Goal: Task Accomplishment & Management: Use online tool/utility

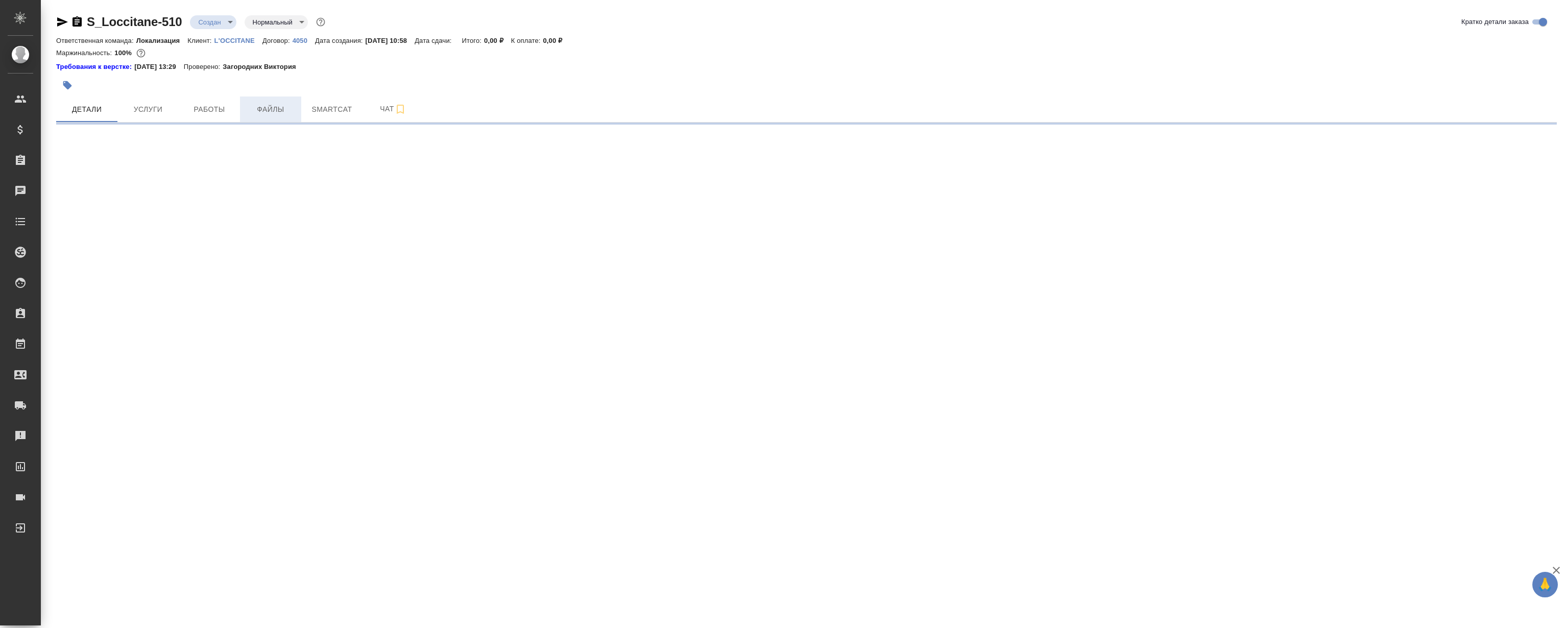
select select "RU"
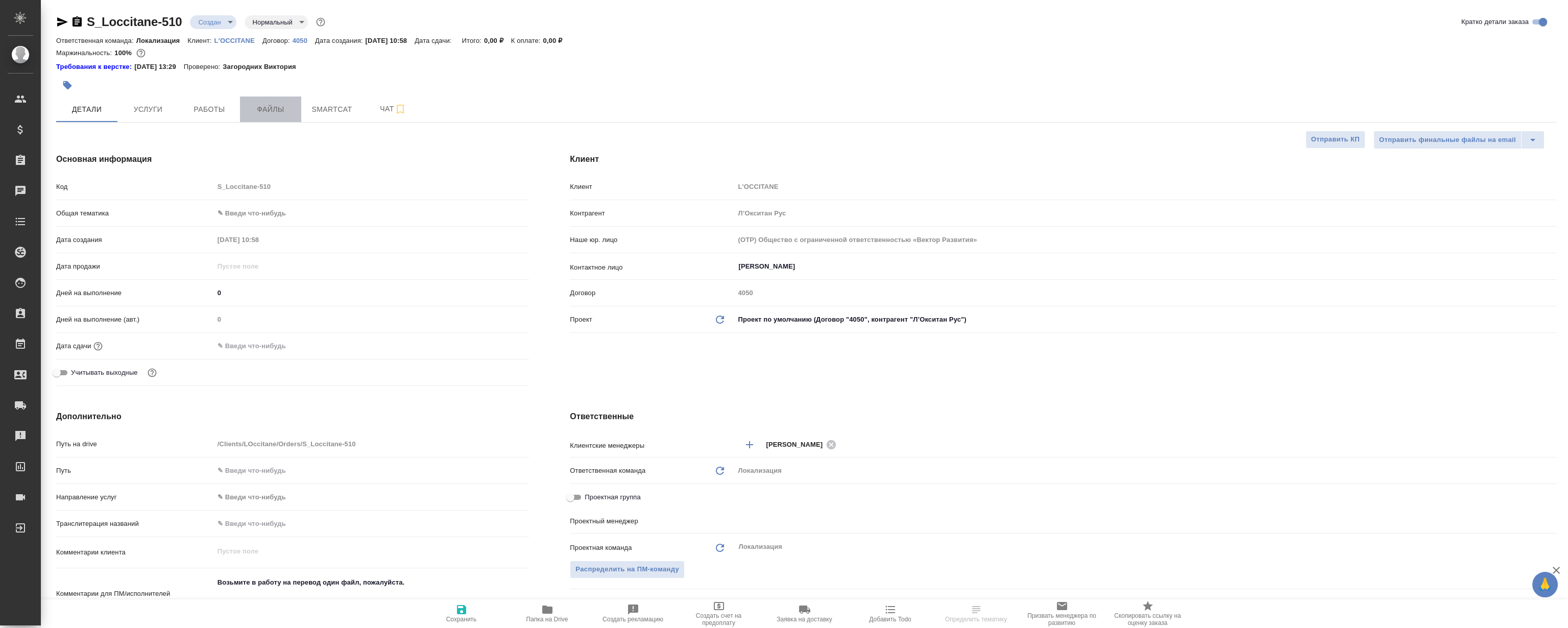
click at [279, 102] on button "Файлы" at bounding box center [270, 109] width 61 height 26
type textarea "x"
type input "Третьякова Ольга"
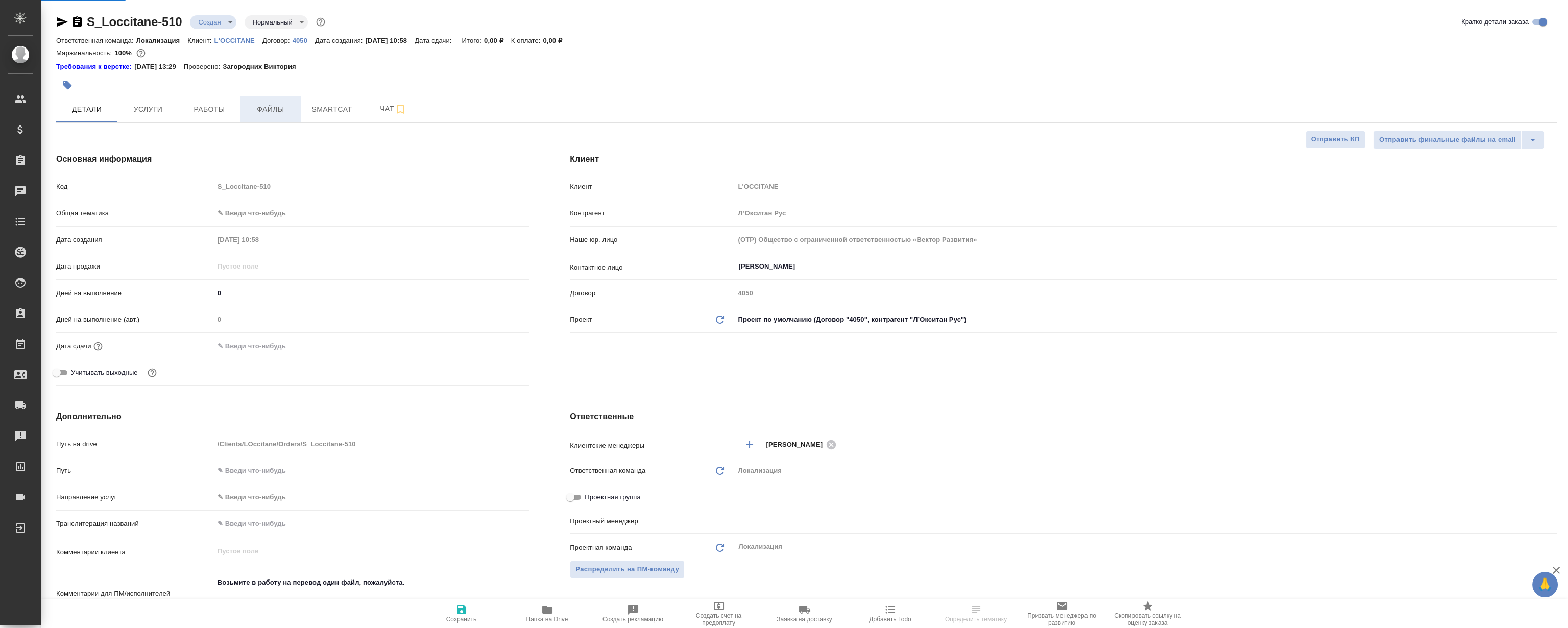
type input "[PERSON_NAME]"
type textarea "x"
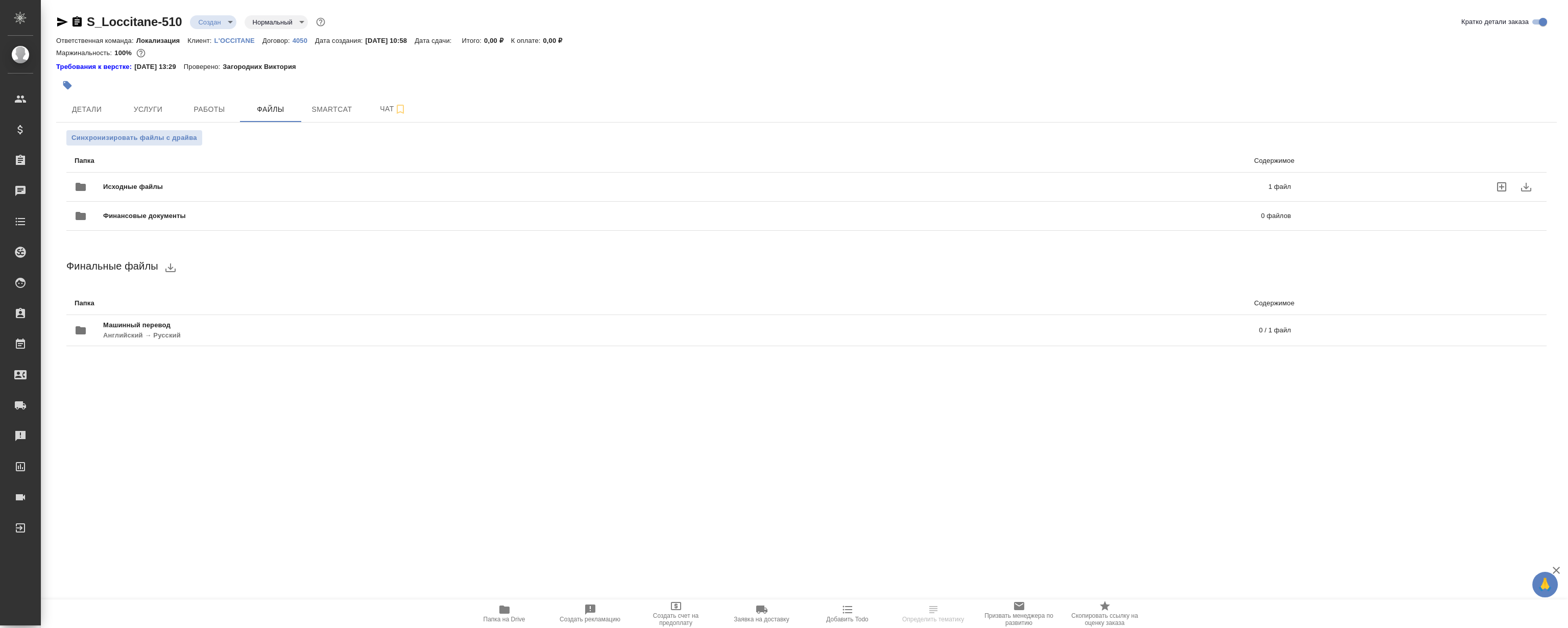
click at [265, 174] on div "Исходные файлы 1 файл" at bounding box center [683, 186] width 1216 height 24
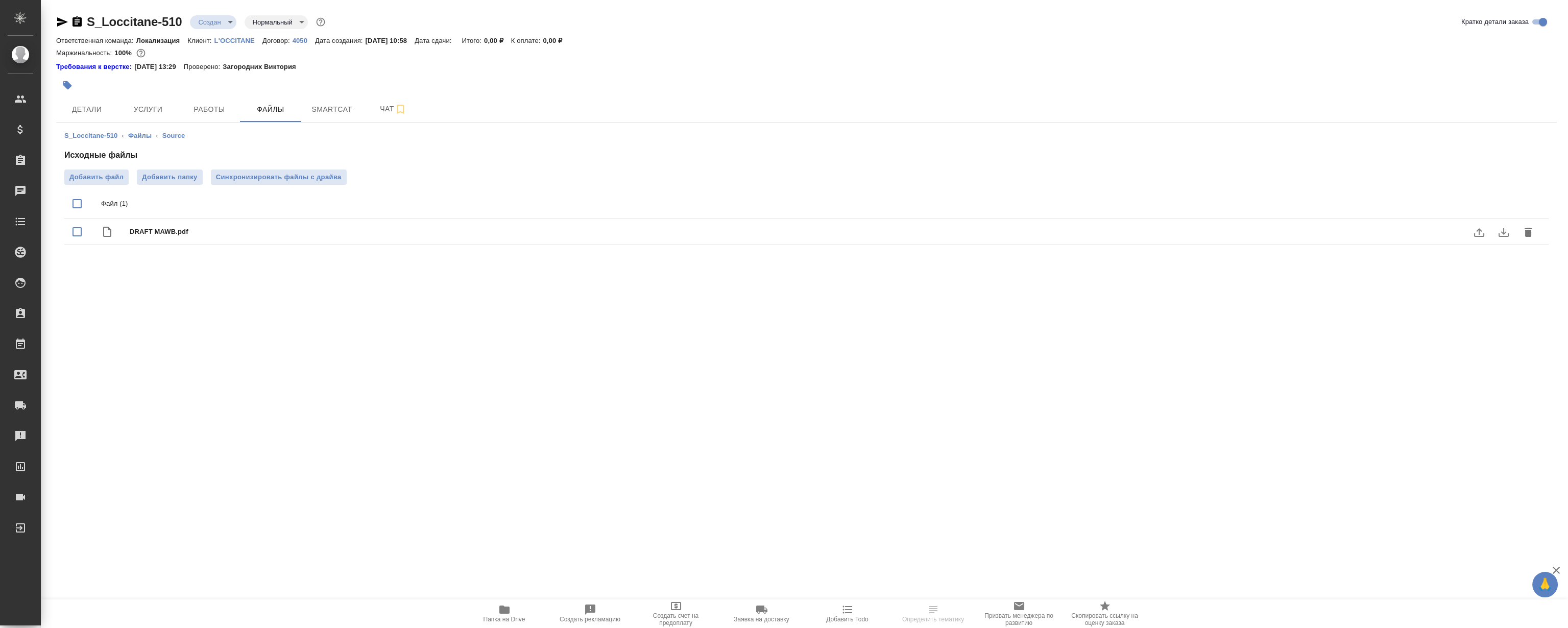
click at [1501, 236] on icon "download" at bounding box center [1504, 233] width 10 height 9
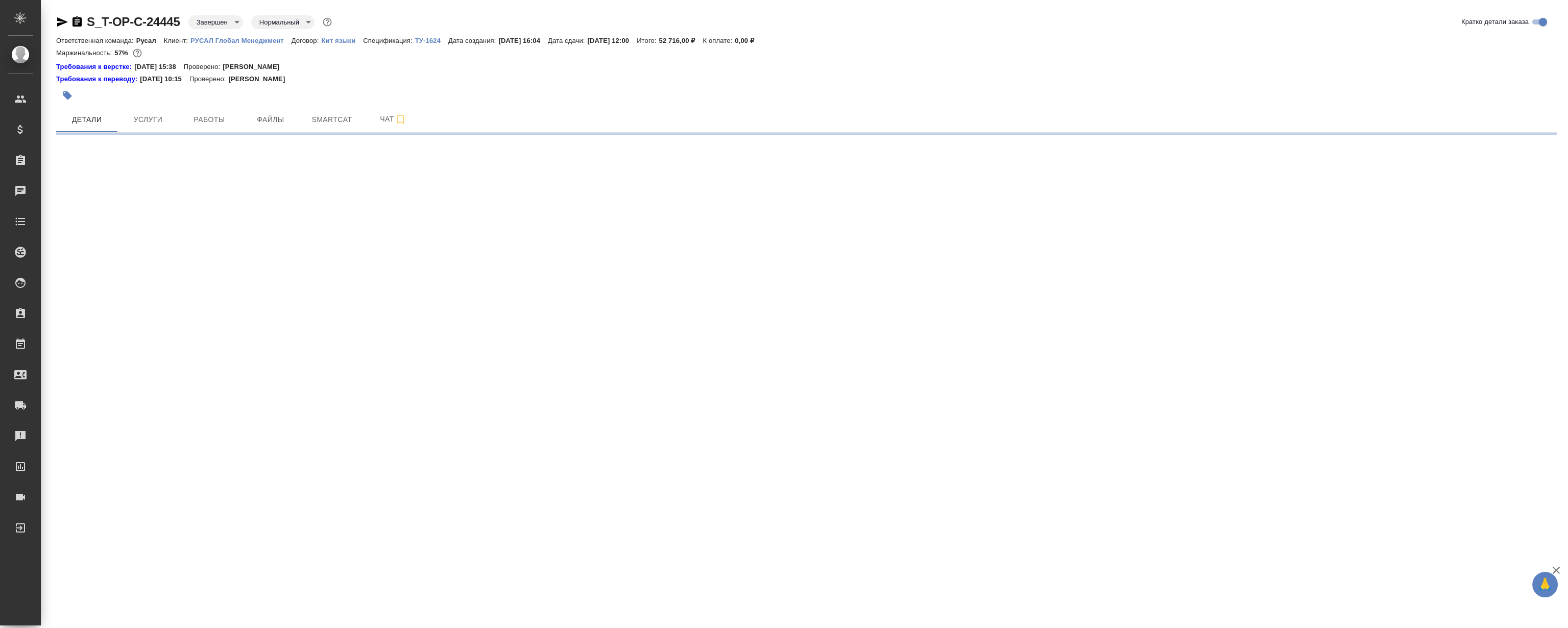
select select "RU"
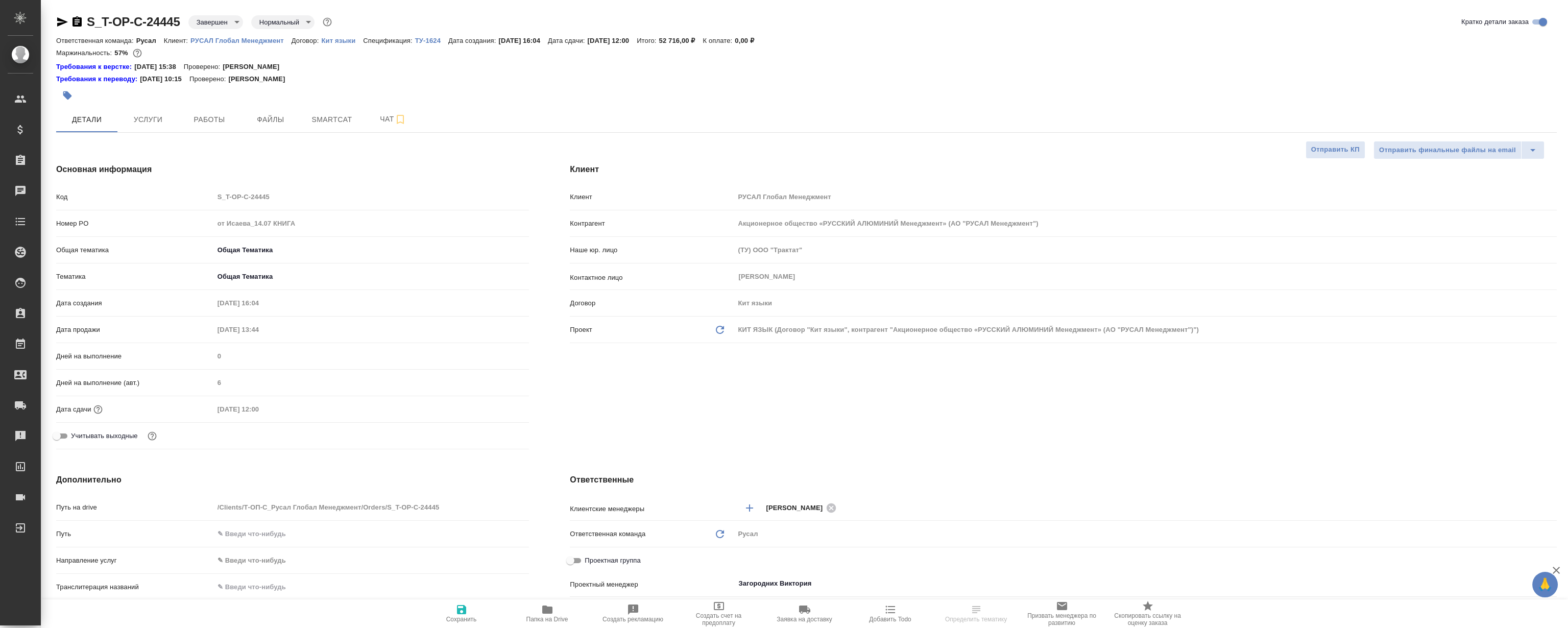
type textarea "x"
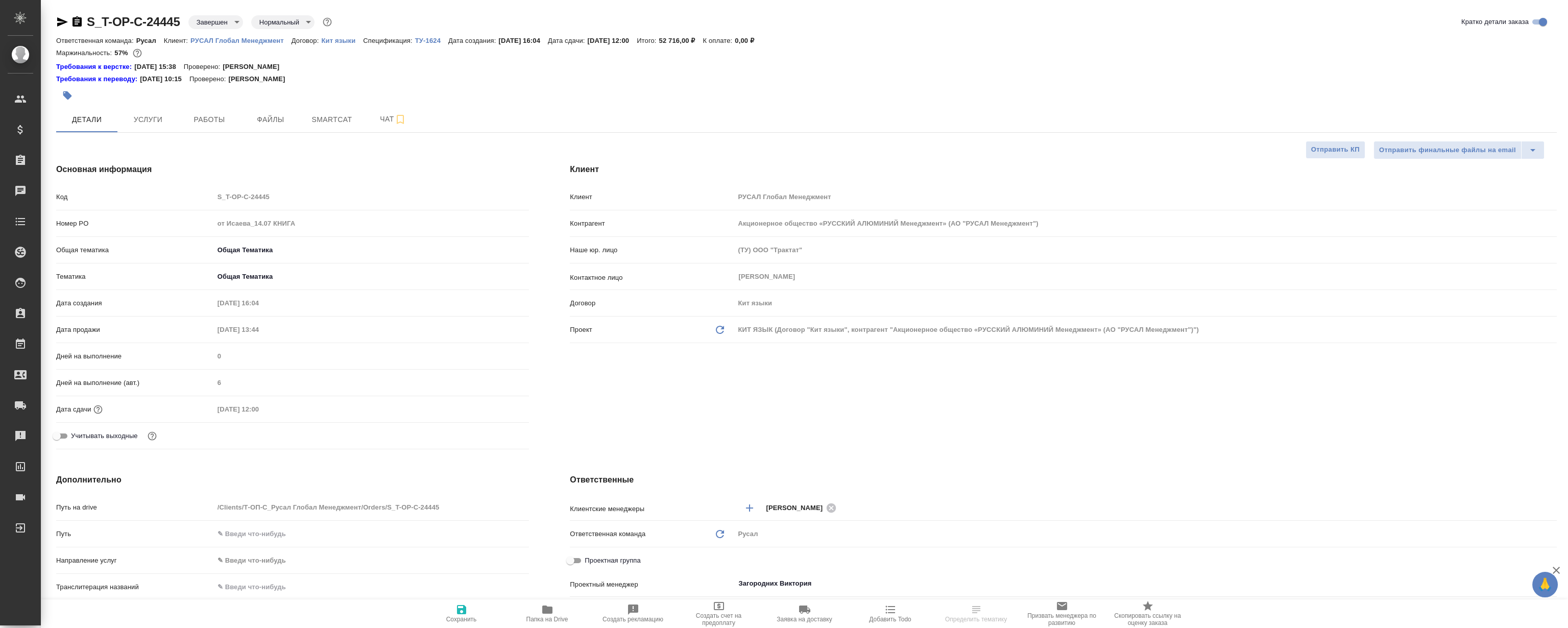
type textarea "x"
click at [265, 128] on button "Файлы" at bounding box center [270, 119] width 61 height 26
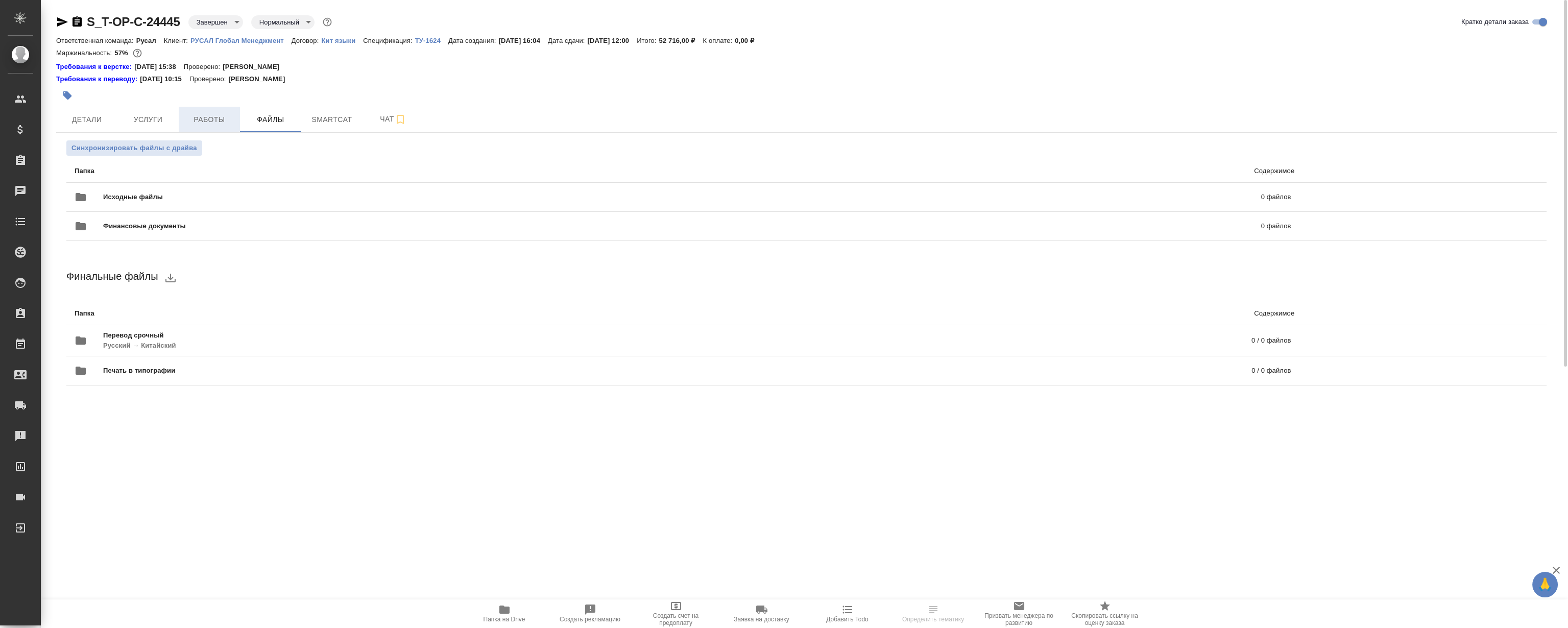
click at [225, 126] on button "Работы" at bounding box center [209, 119] width 61 height 26
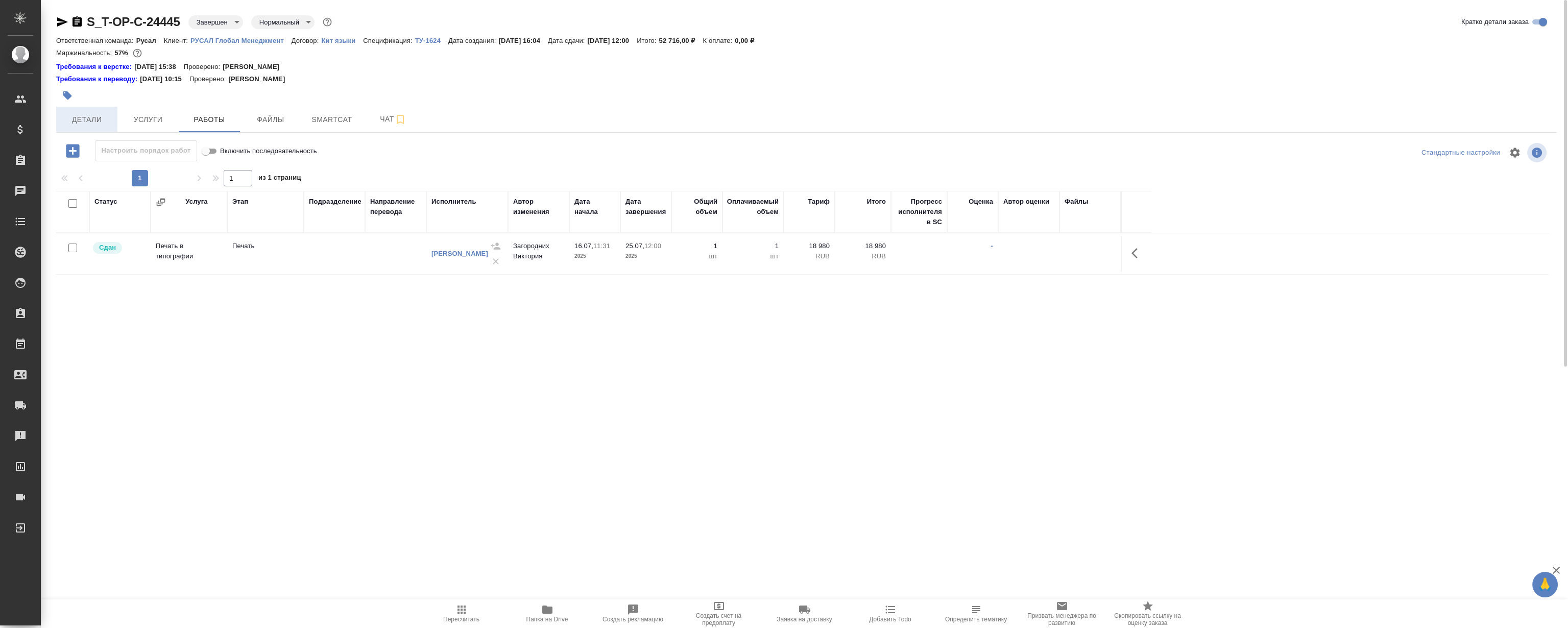
click at [102, 117] on span "Детали" at bounding box center [86, 119] width 49 height 13
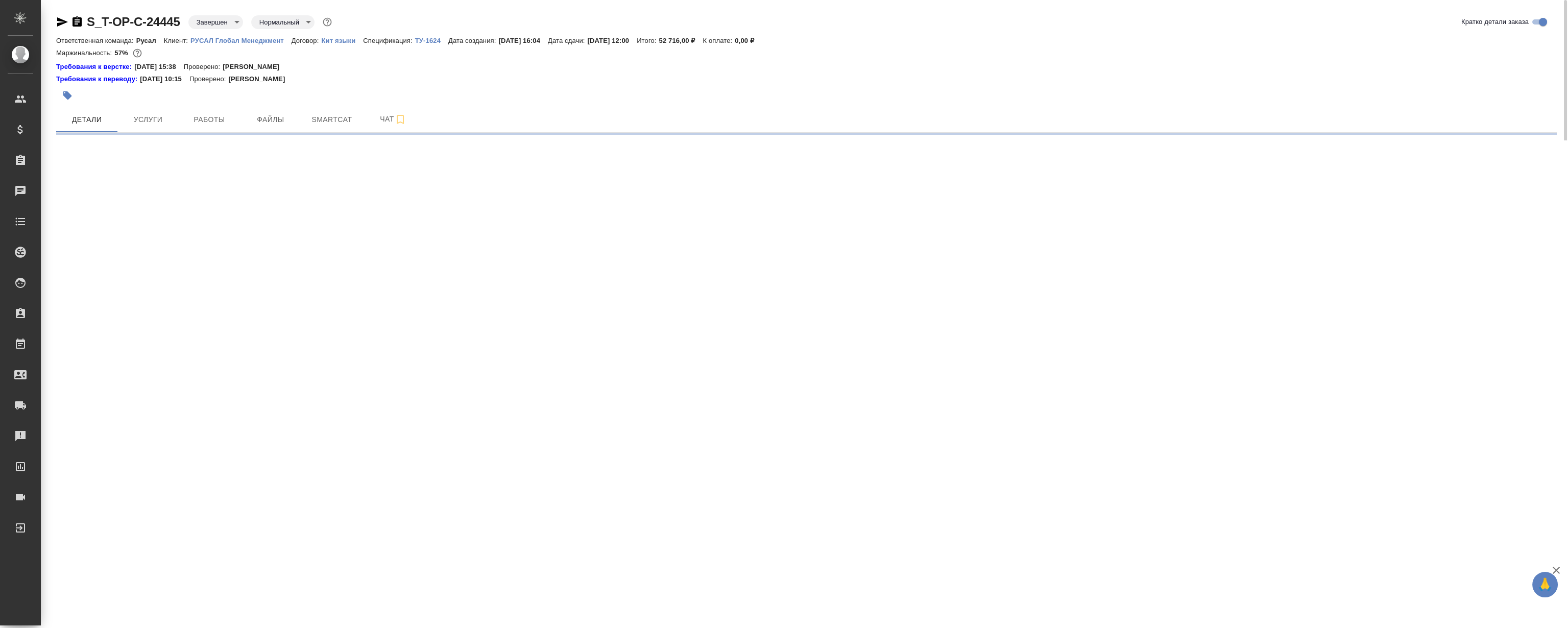
select select "RU"
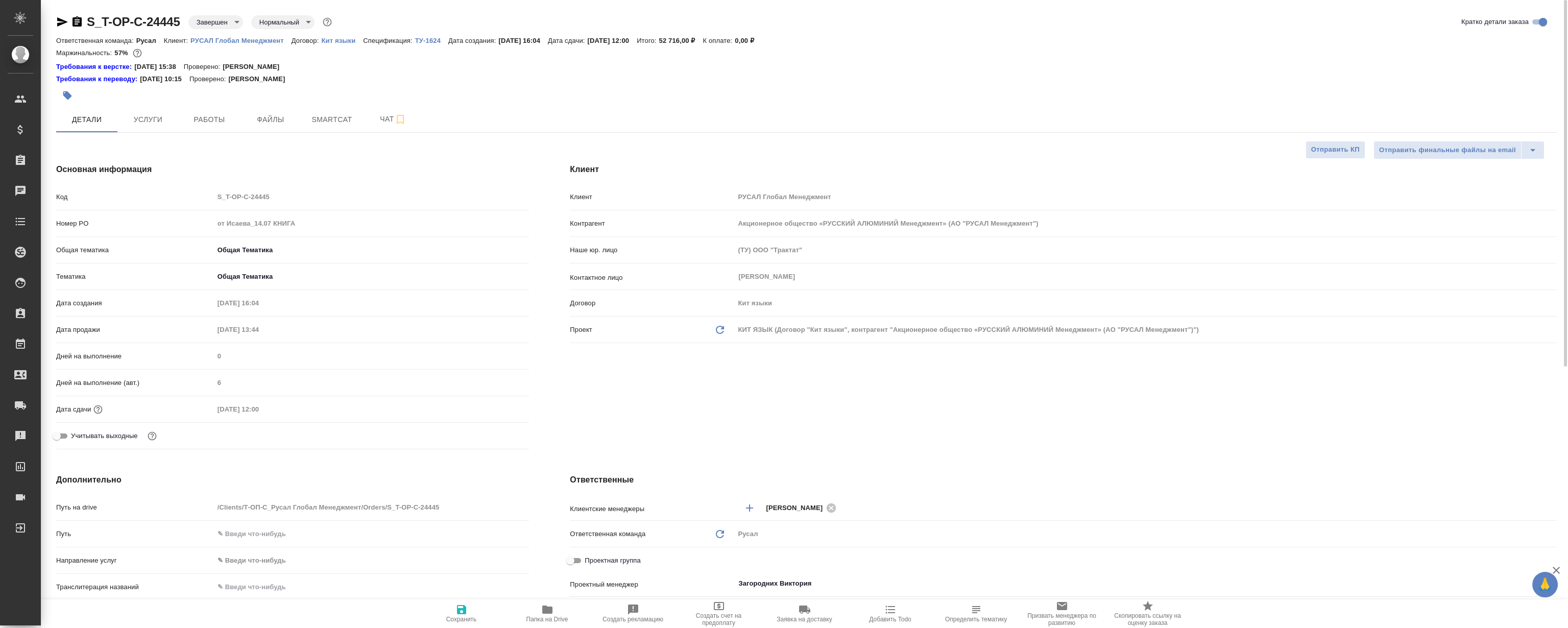
type textarea "x"
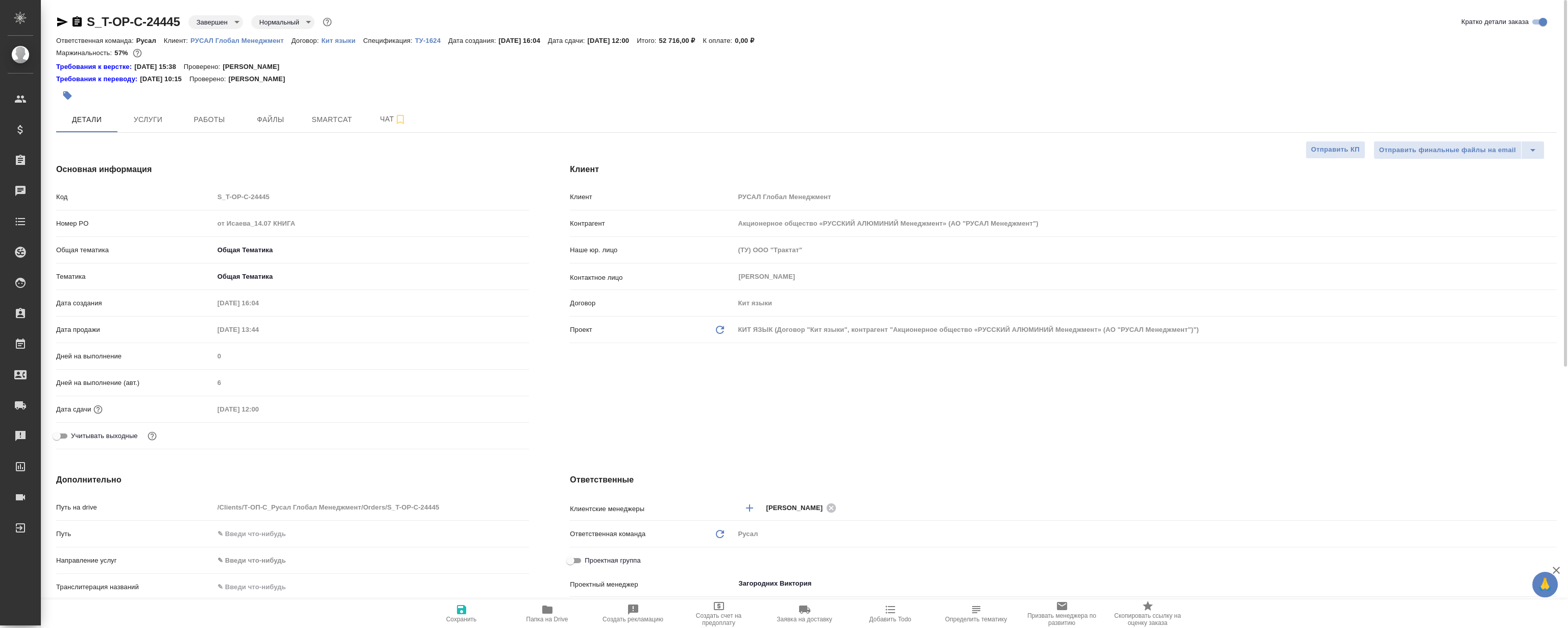
type textarea "x"
click at [378, 109] on button "Чат" at bounding box center [393, 119] width 61 height 26
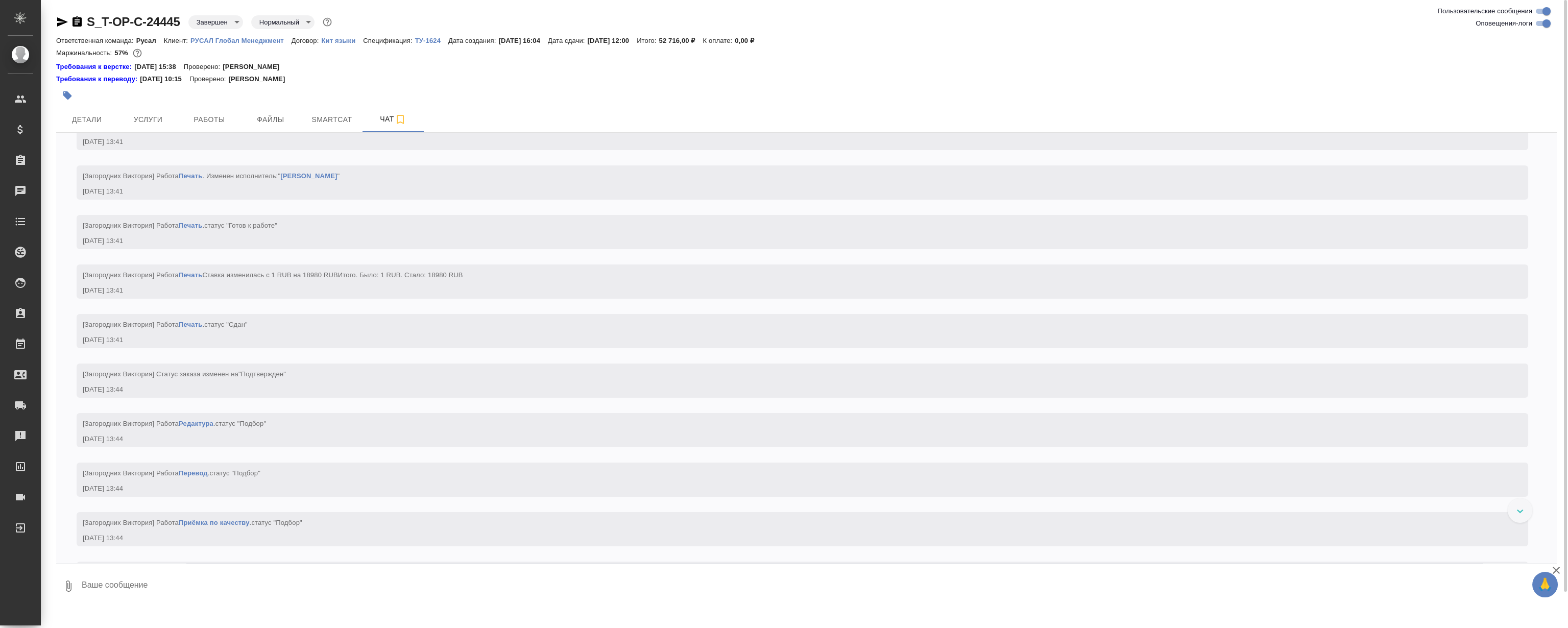
scroll to position [259, 0]
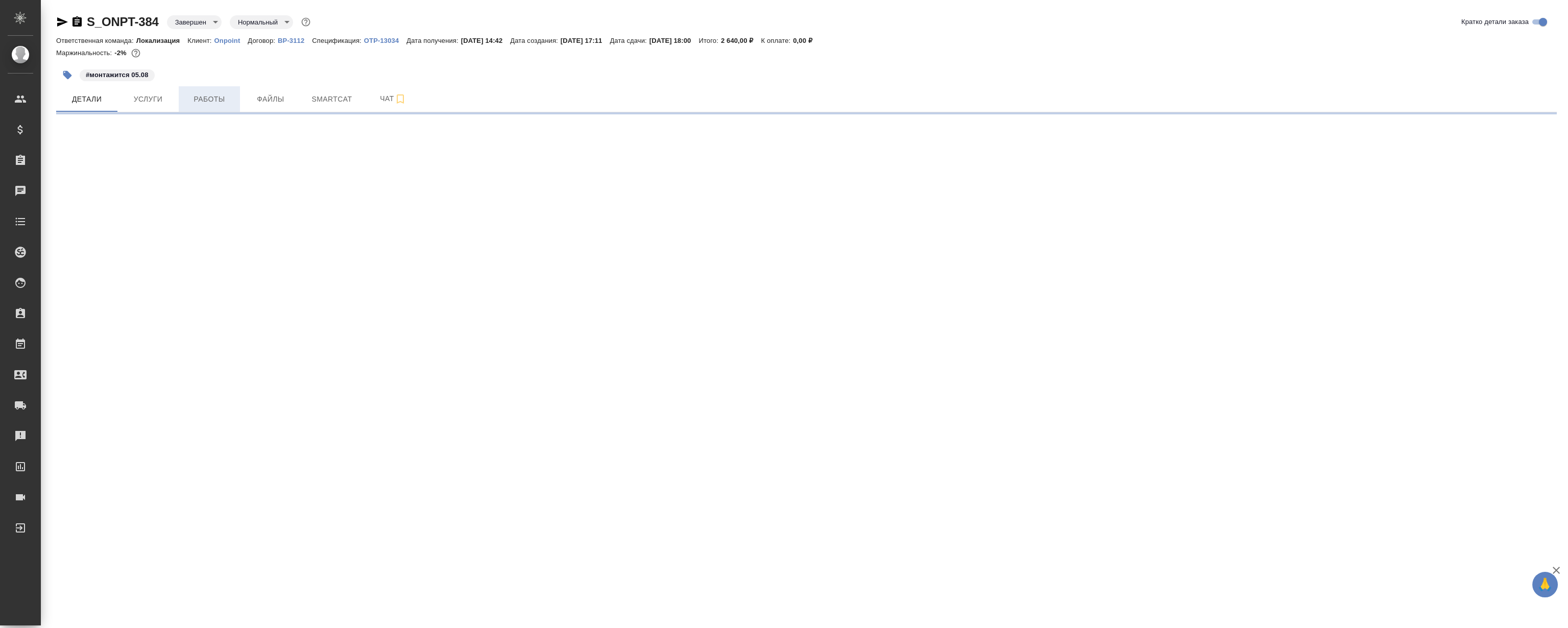
select select "RU"
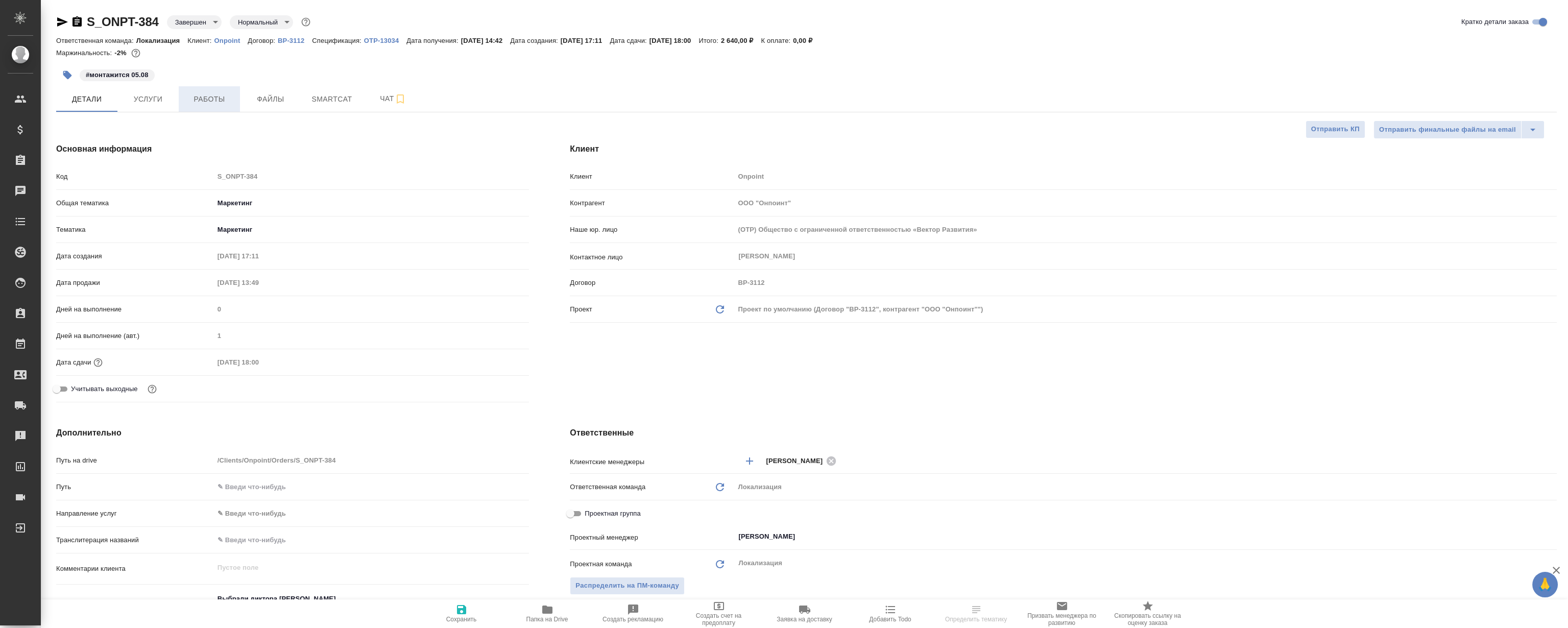
type textarea "x"
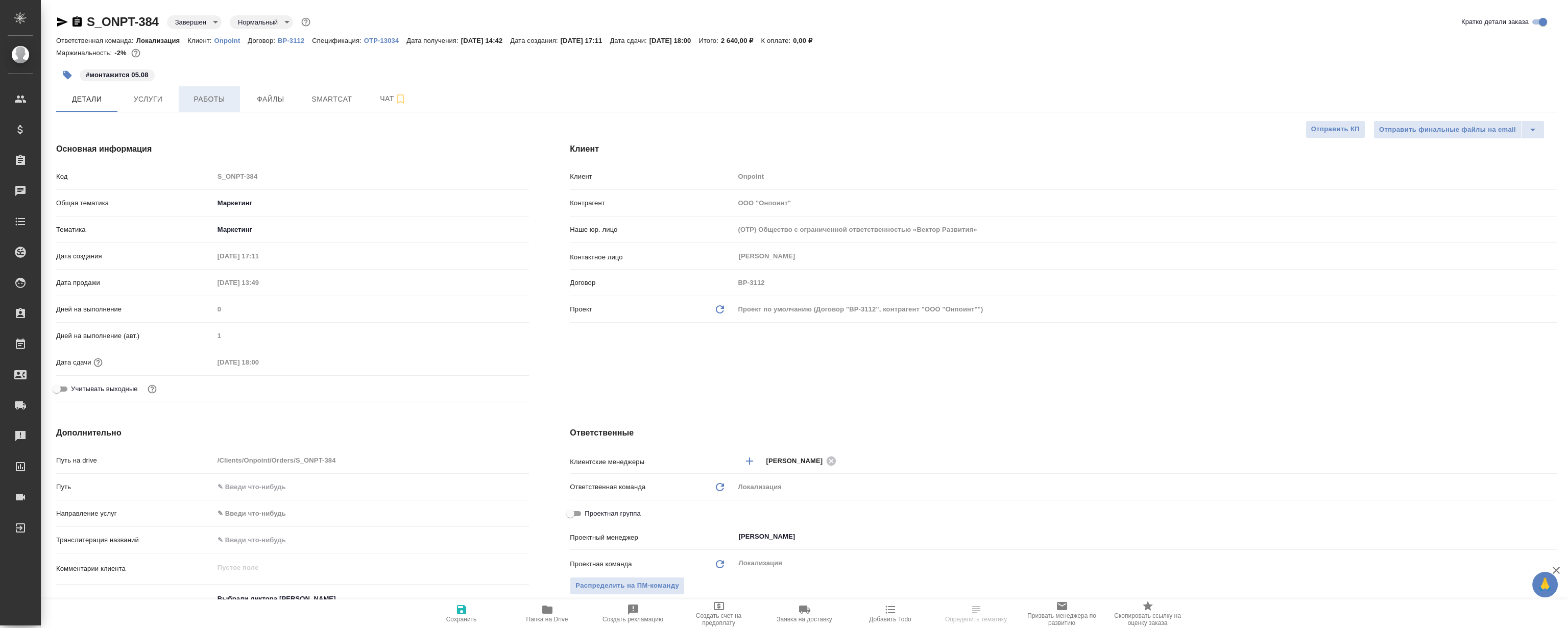
type textarea "x"
click at [209, 89] on button "Работы" at bounding box center [209, 99] width 61 height 26
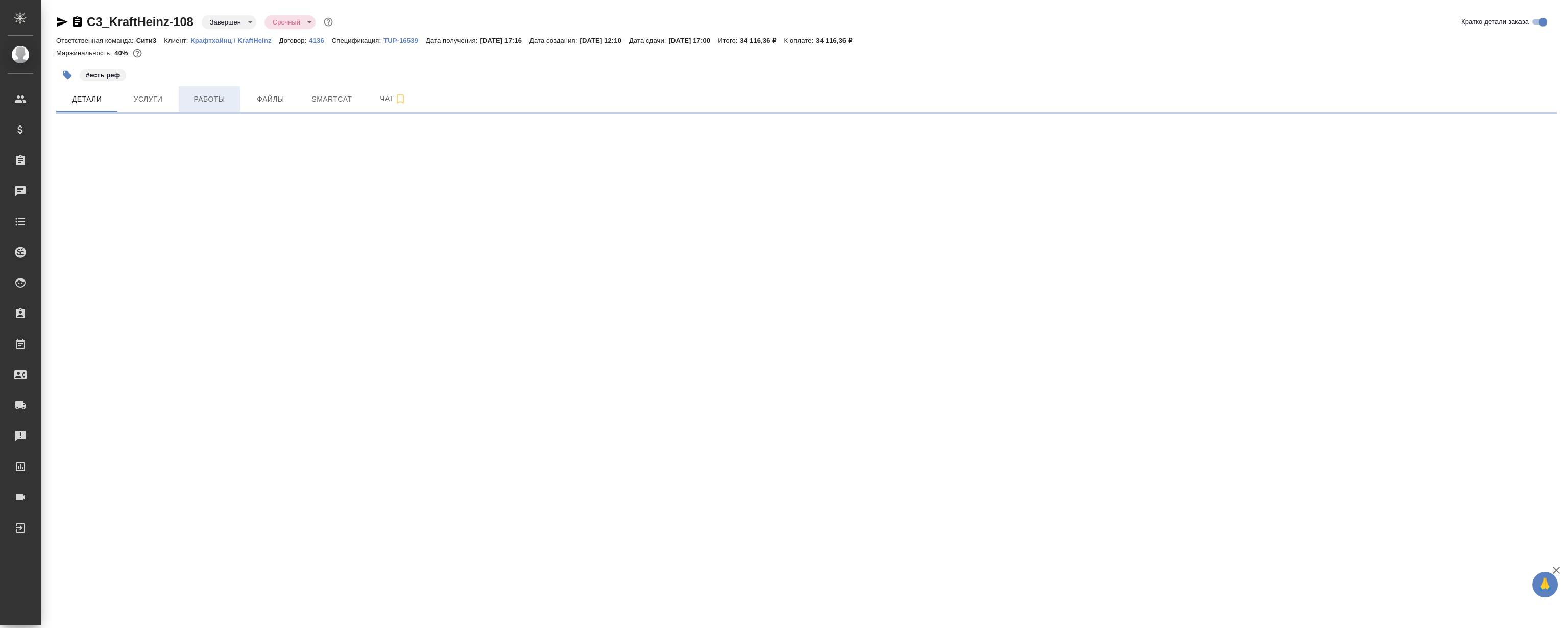
select select "RU"
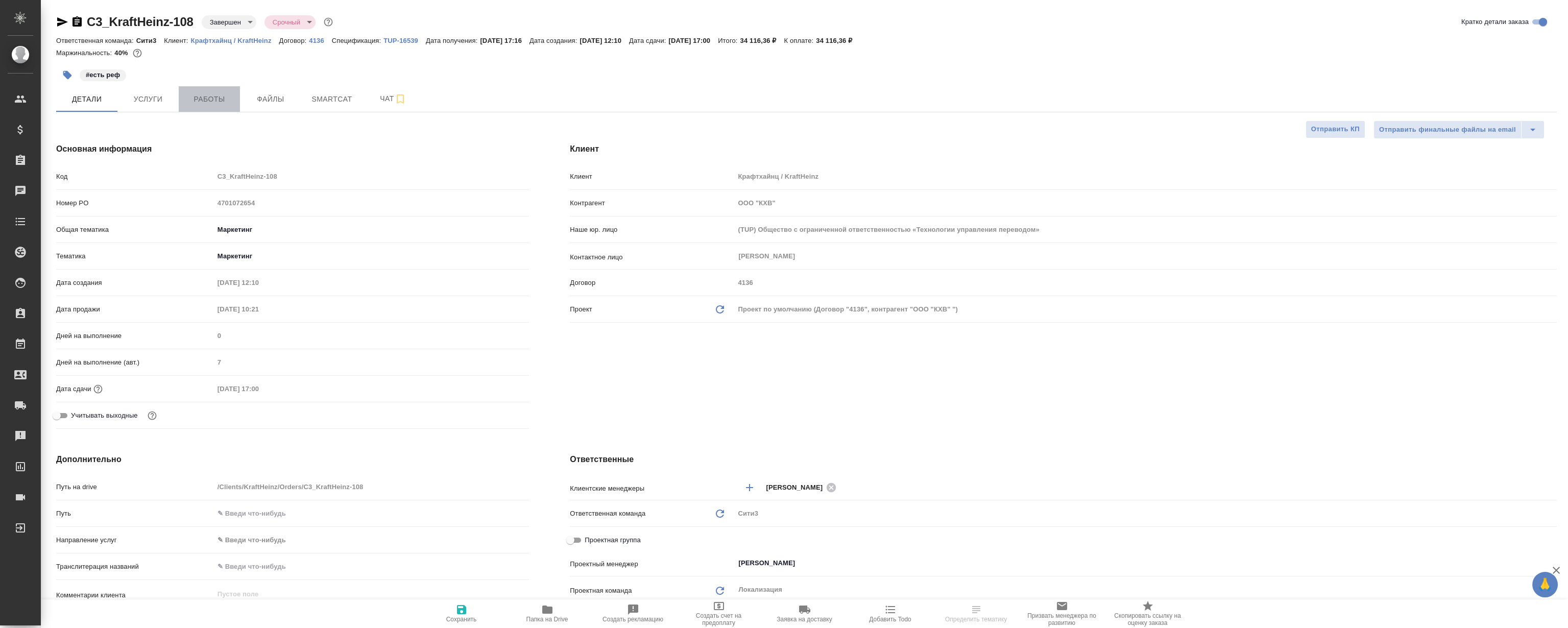
click at [204, 92] on button "Работы" at bounding box center [209, 99] width 61 height 26
type textarea "x"
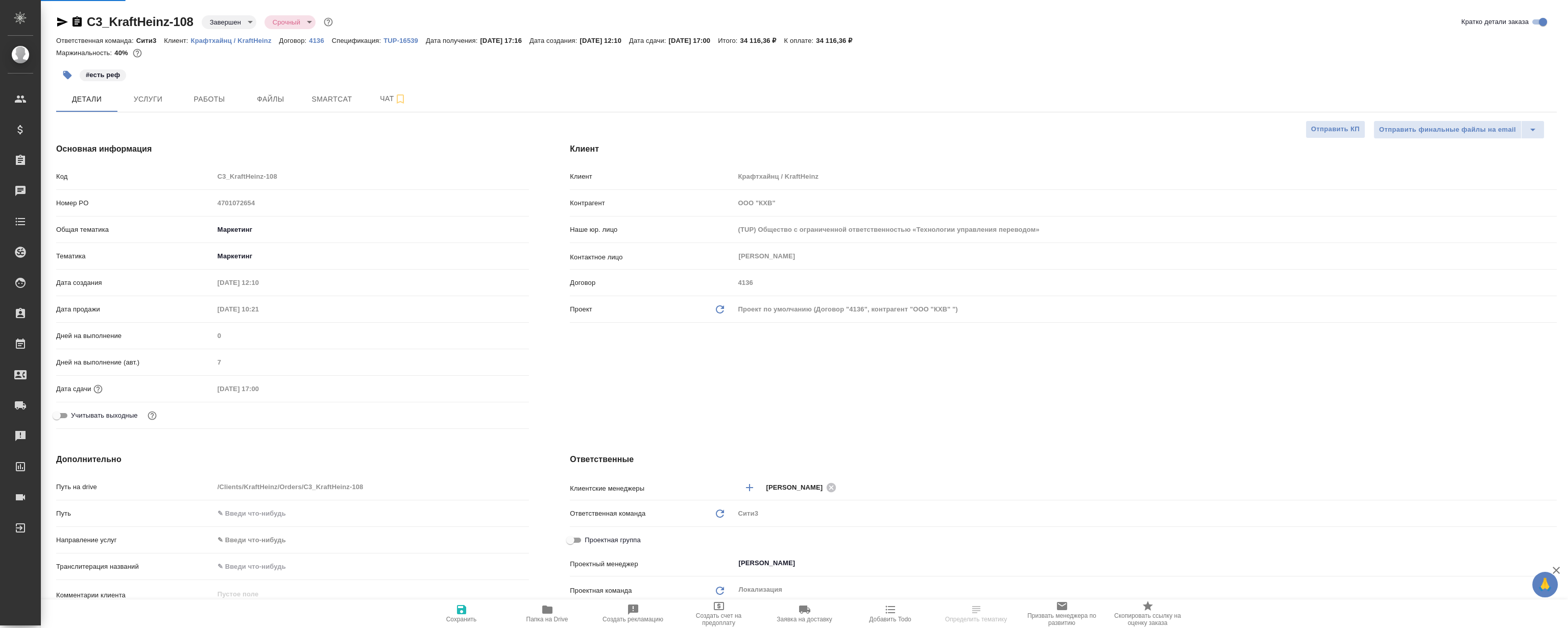
type textarea "x"
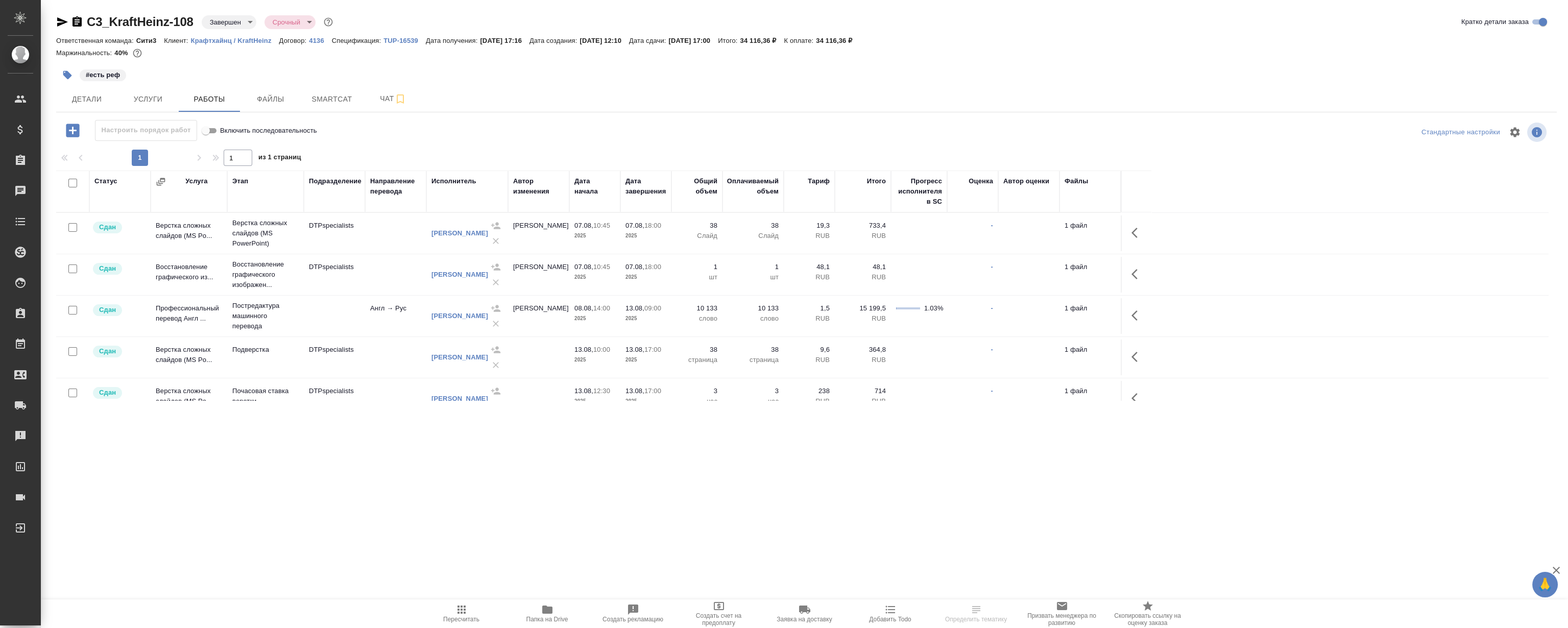
drag, startPoint x: 318, startPoint y: 265, endPoint x: 611, endPoint y: 56, distance: 359.9
click at [611, 56] on div "Маржинальность: 40%" at bounding box center [806, 53] width 1501 height 13
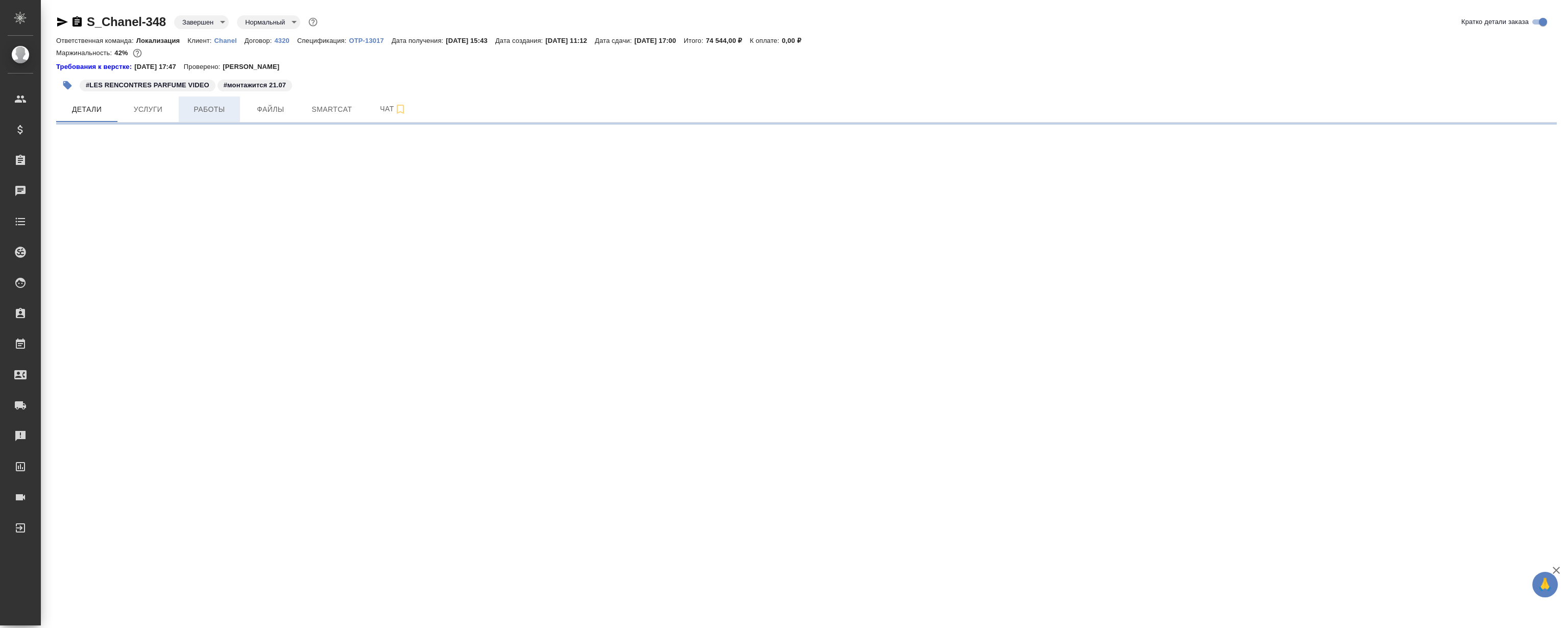
click at [204, 110] on span "Работы" at bounding box center [209, 109] width 49 height 13
select select "RU"
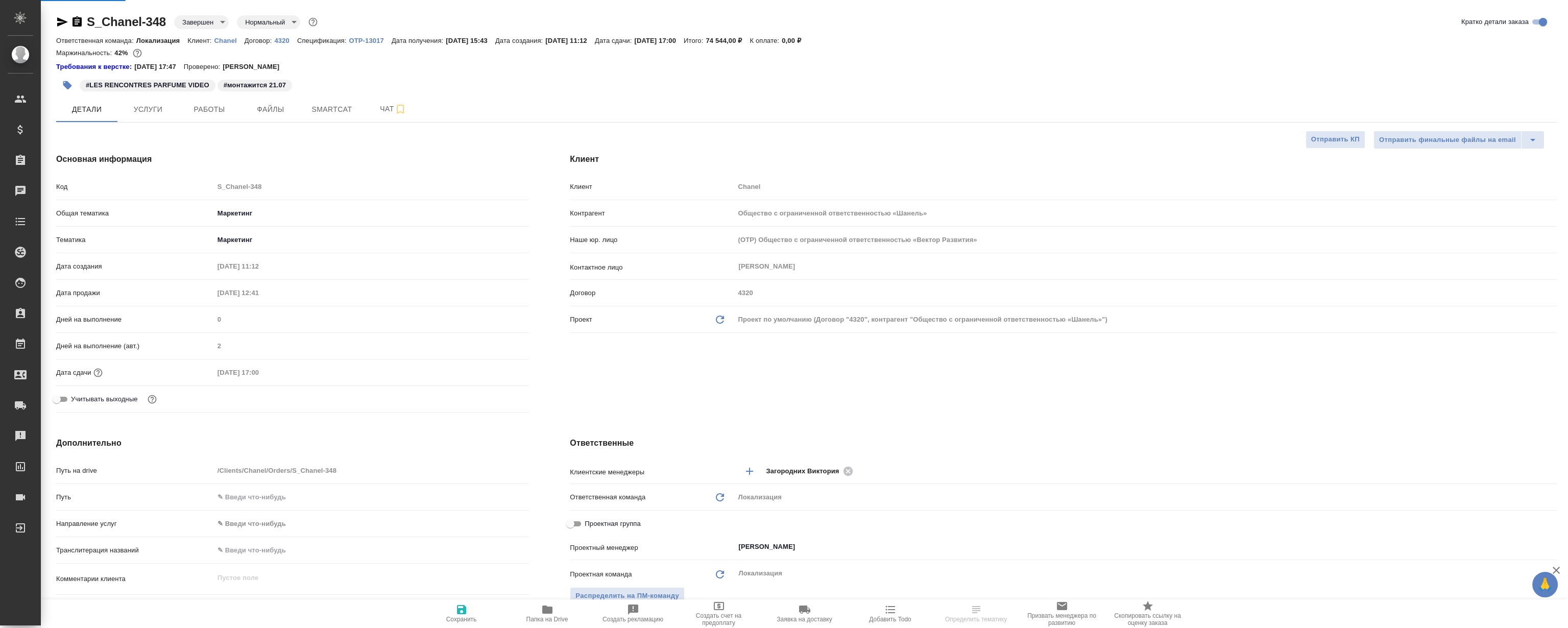
type textarea "x"
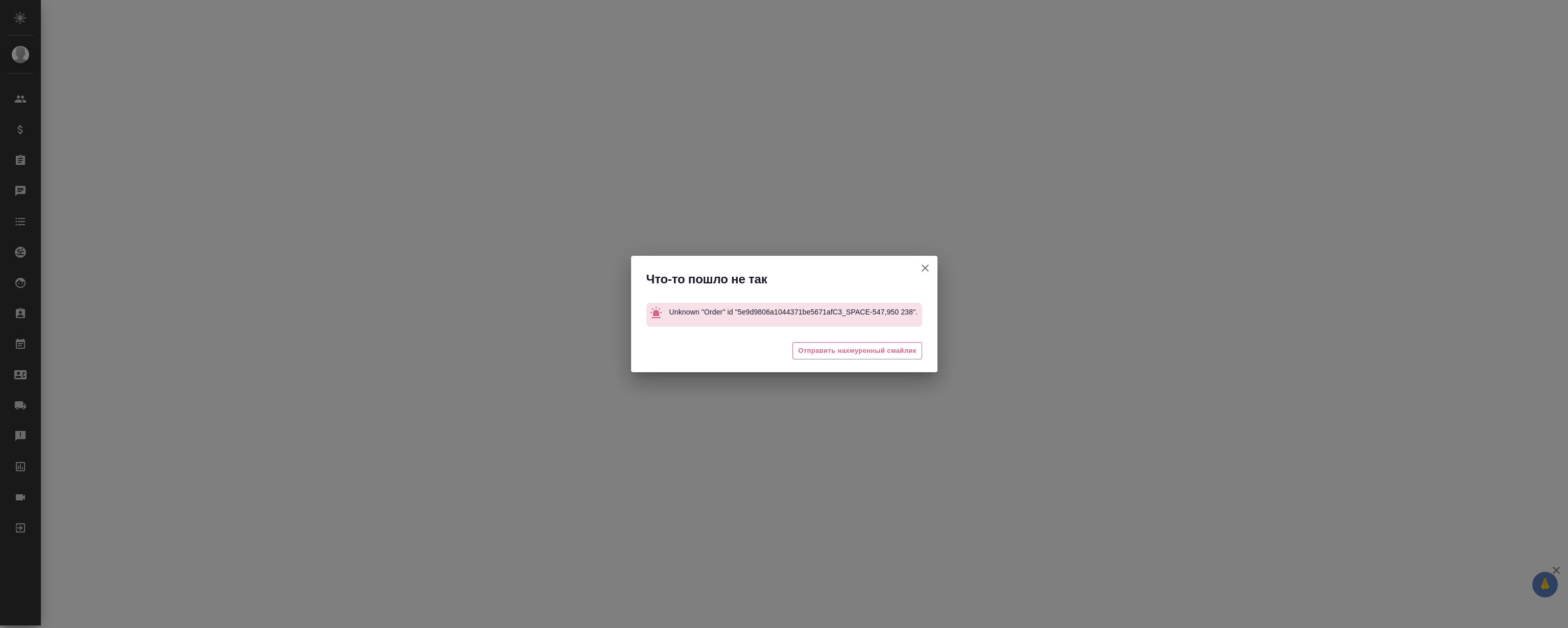
click at [870, 265] on div "Что-то пошло не так" at bounding box center [784, 276] width 307 height 42
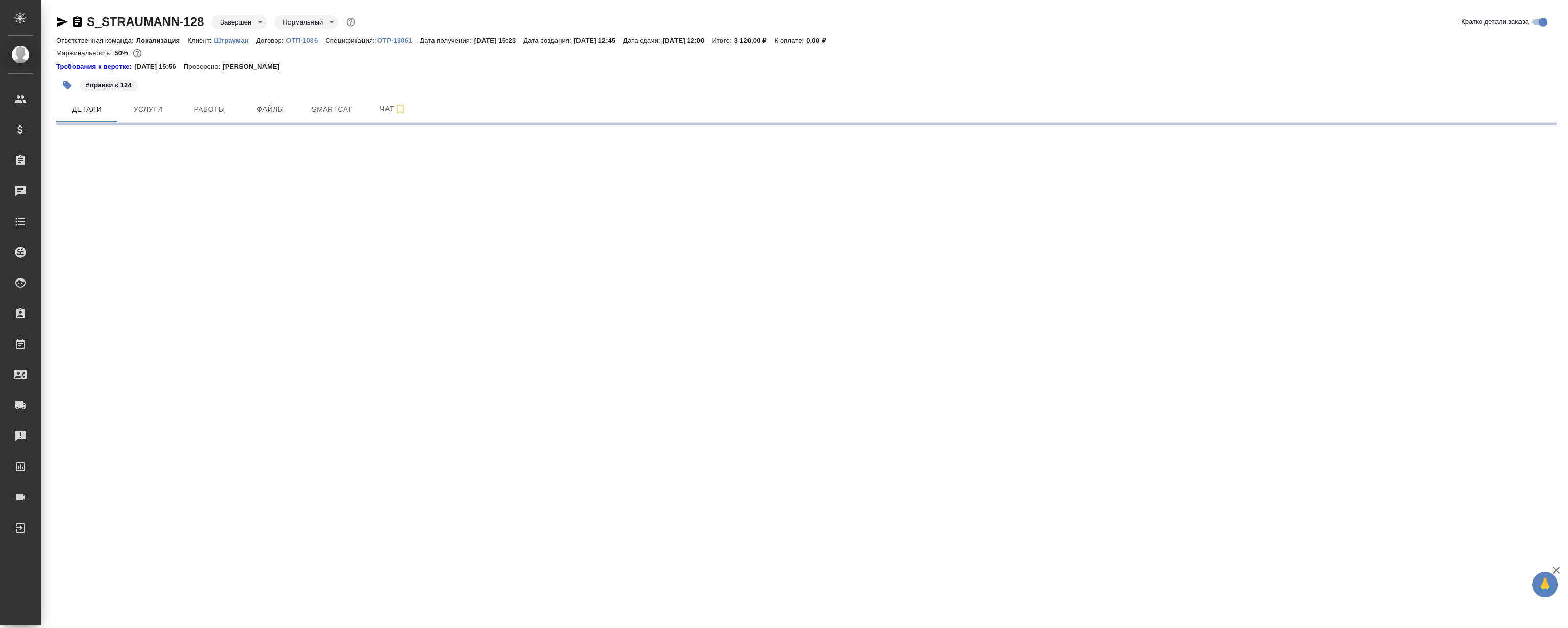
select select "RU"
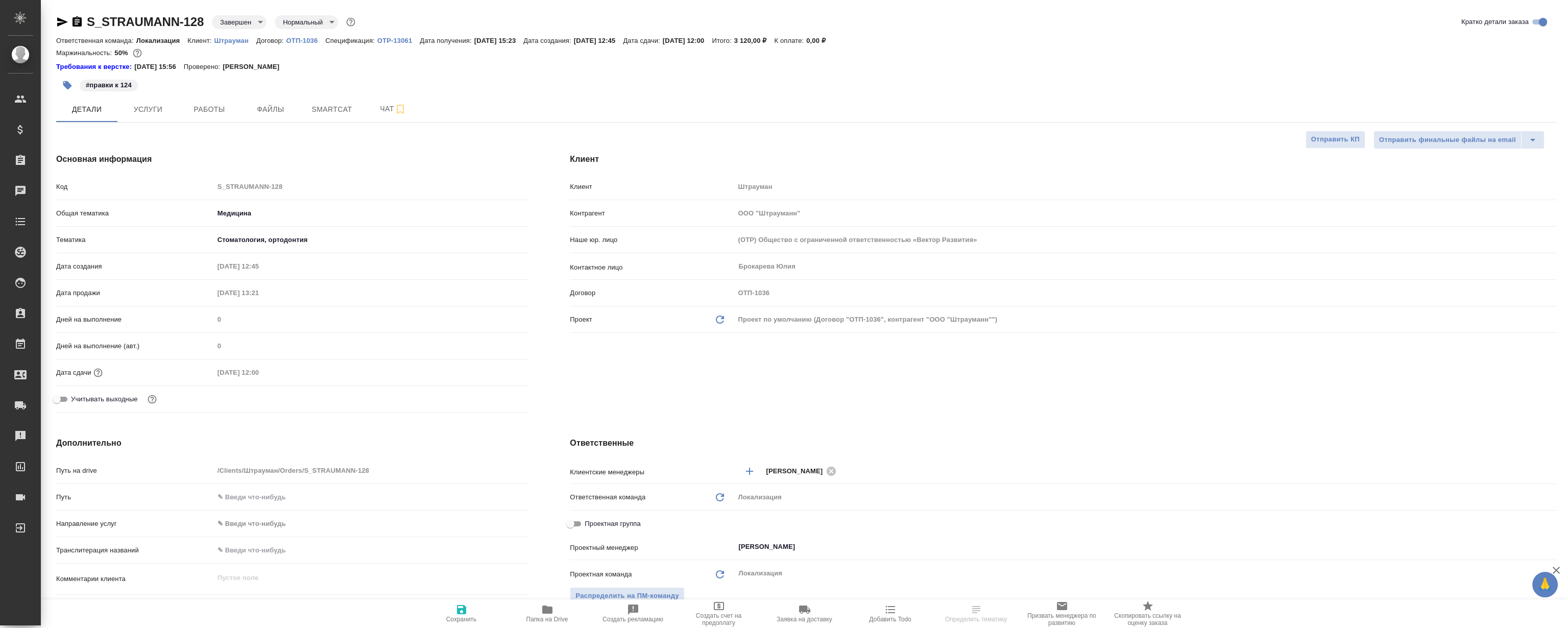
type textarea "x"
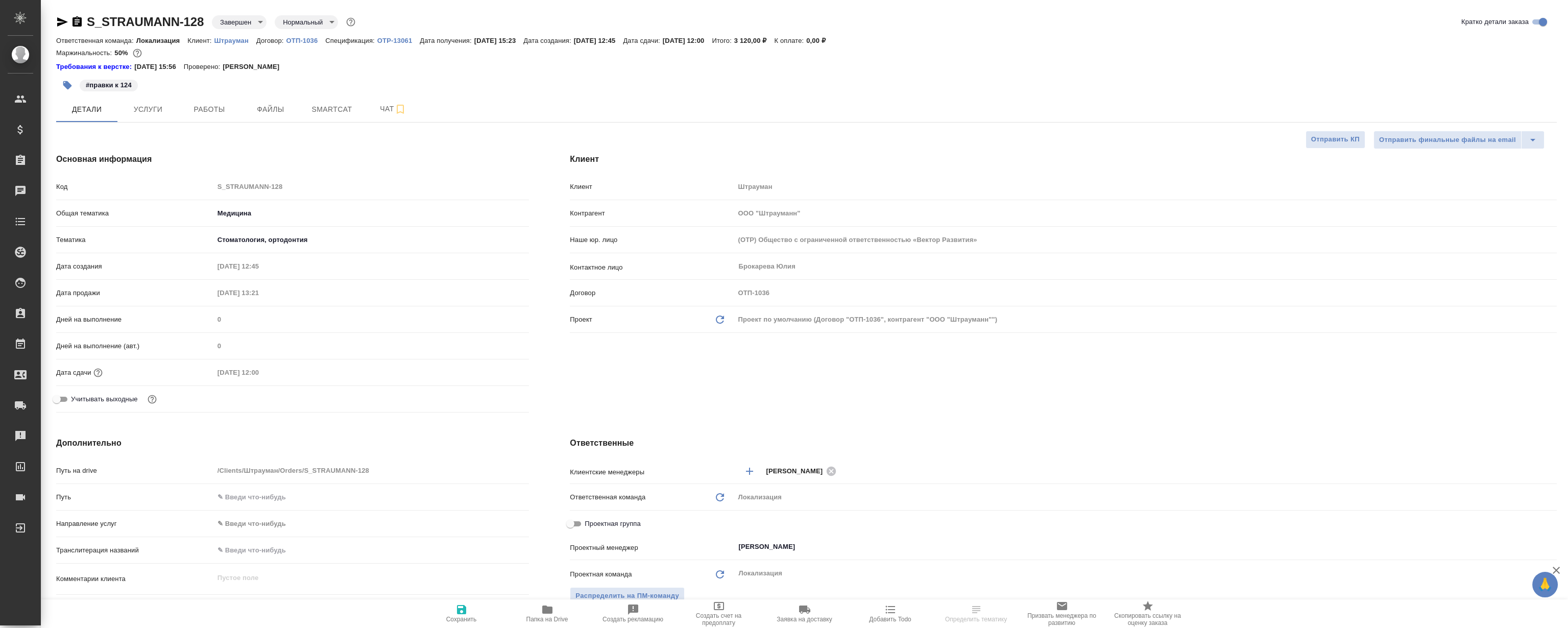
type textarea "x"
click at [207, 95] on div "#правки к 124" at bounding box center [556, 85] width 1001 height 22
click at [201, 105] on span "Работы" at bounding box center [209, 109] width 49 height 13
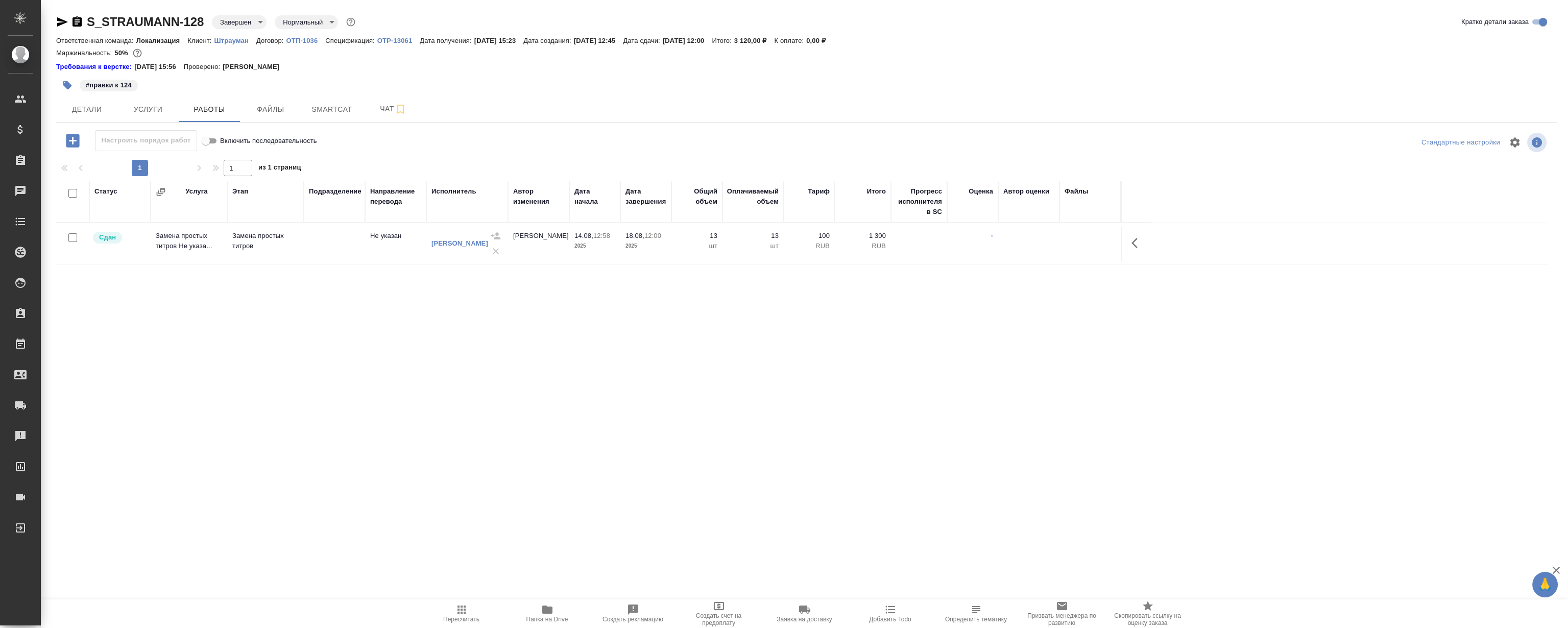
drag, startPoint x: 211, startPoint y: 365, endPoint x: 213, endPoint y: 358, distance: 7.3
click at [213, 359] on div "Статус Услуга Этап Подразделение Направление перевода Исполнитель Автор изменен…" at bounding box center [802, 296] width 1493 height 230
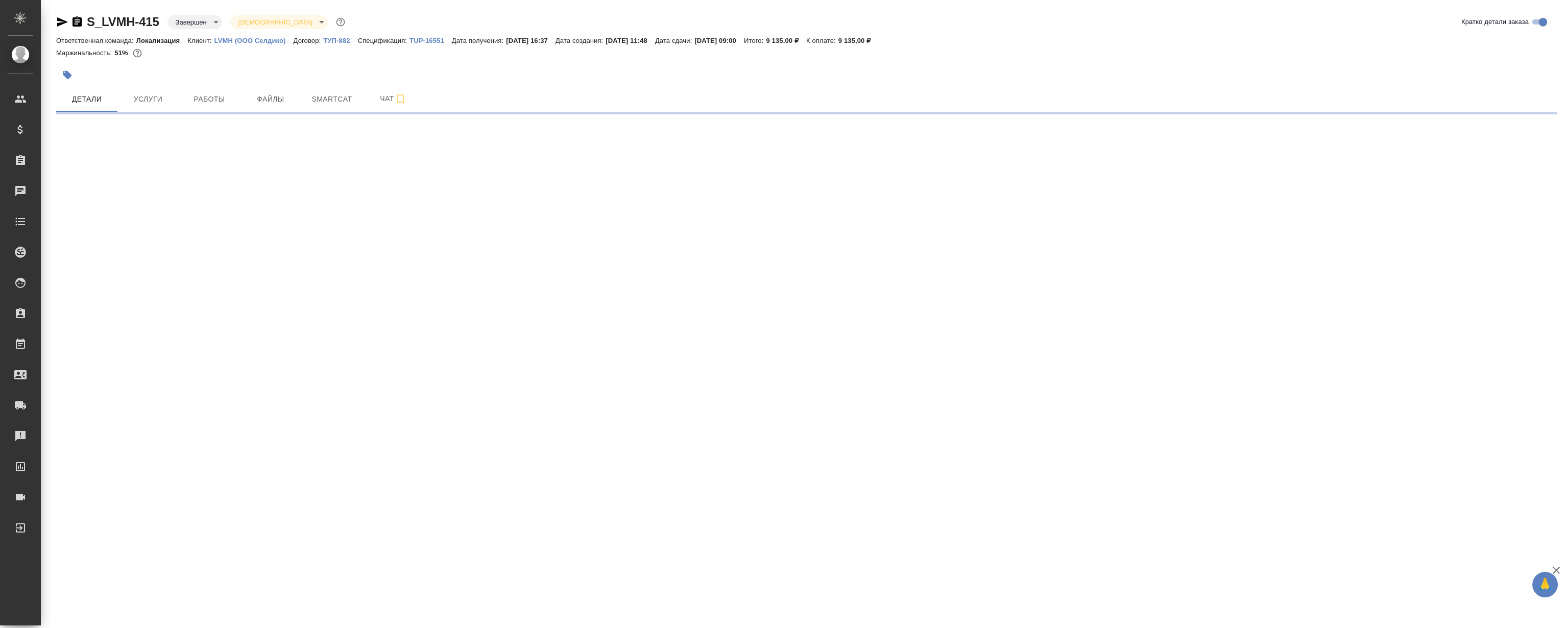
select select "RU"
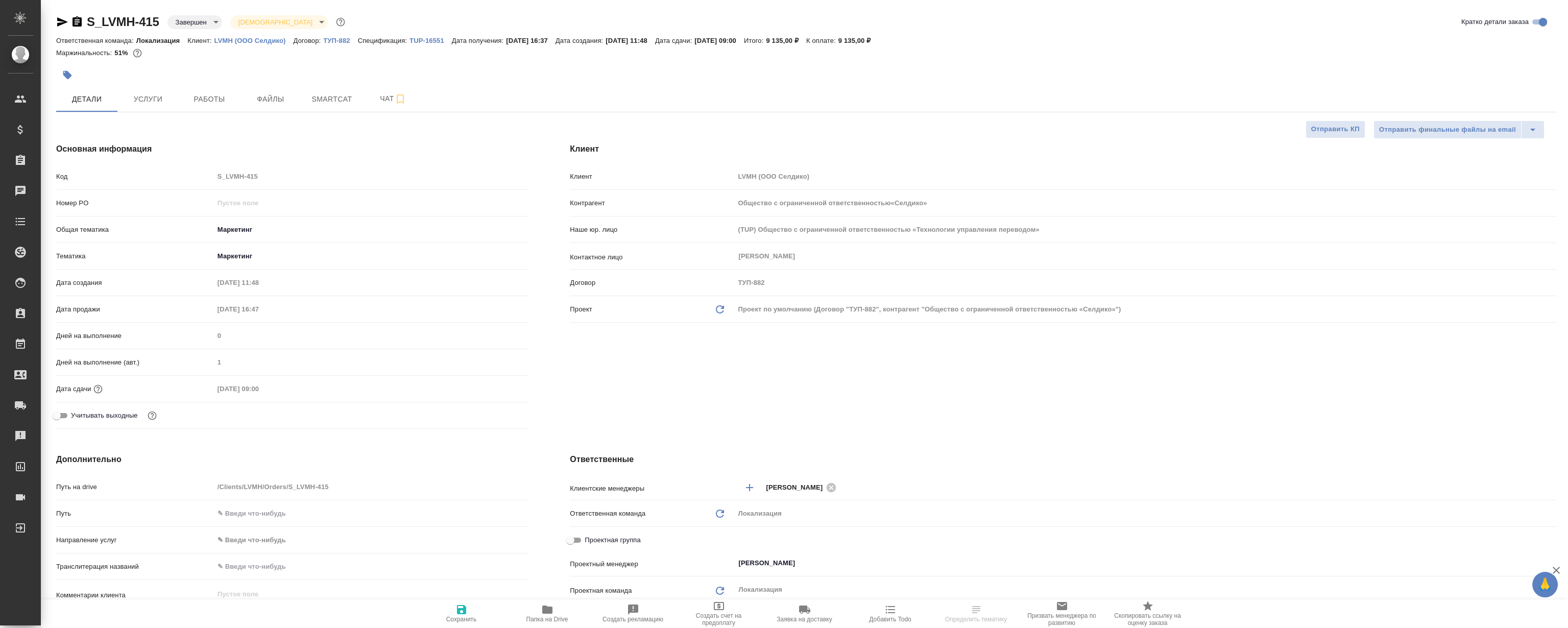
select select "RU"
type input "Общество с ограниченной ответственностью«Селдико»"
type textarea "x"
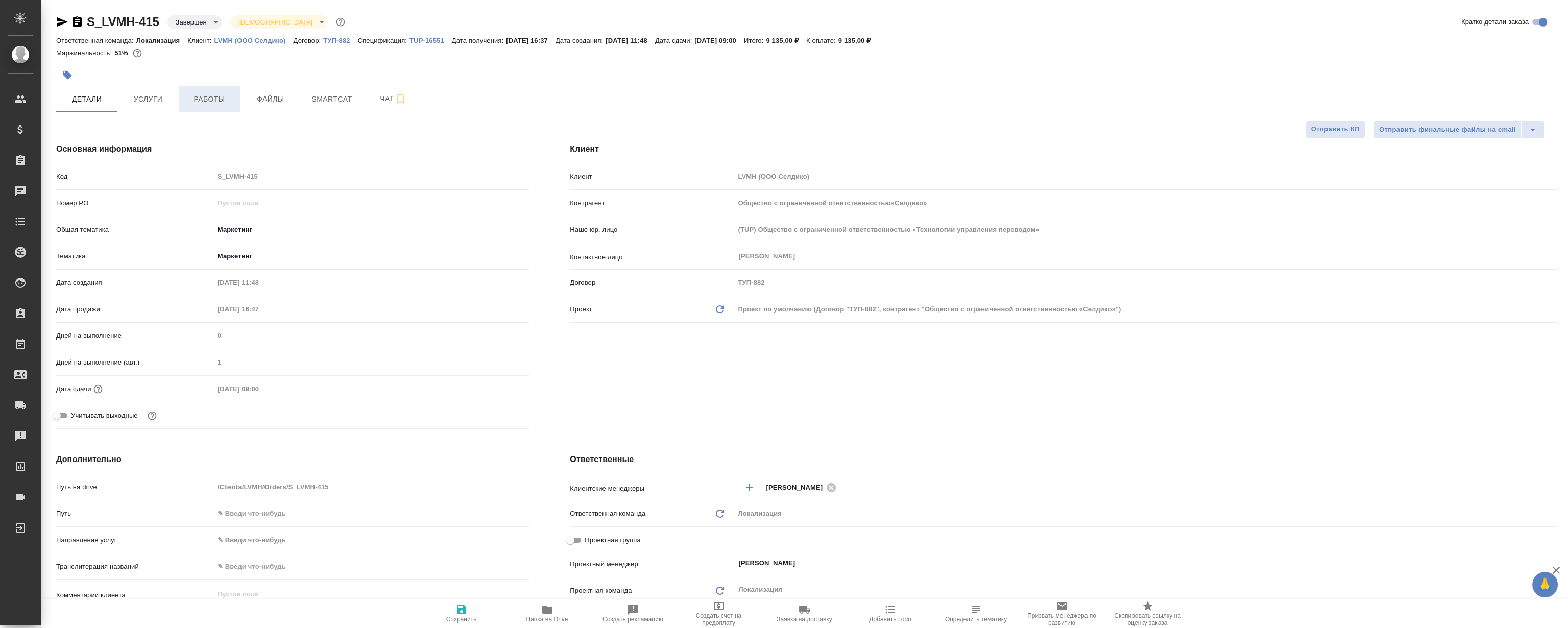
click at [214, 106] on button "Работы" at bounding box center [209, 99] width 61 height 26
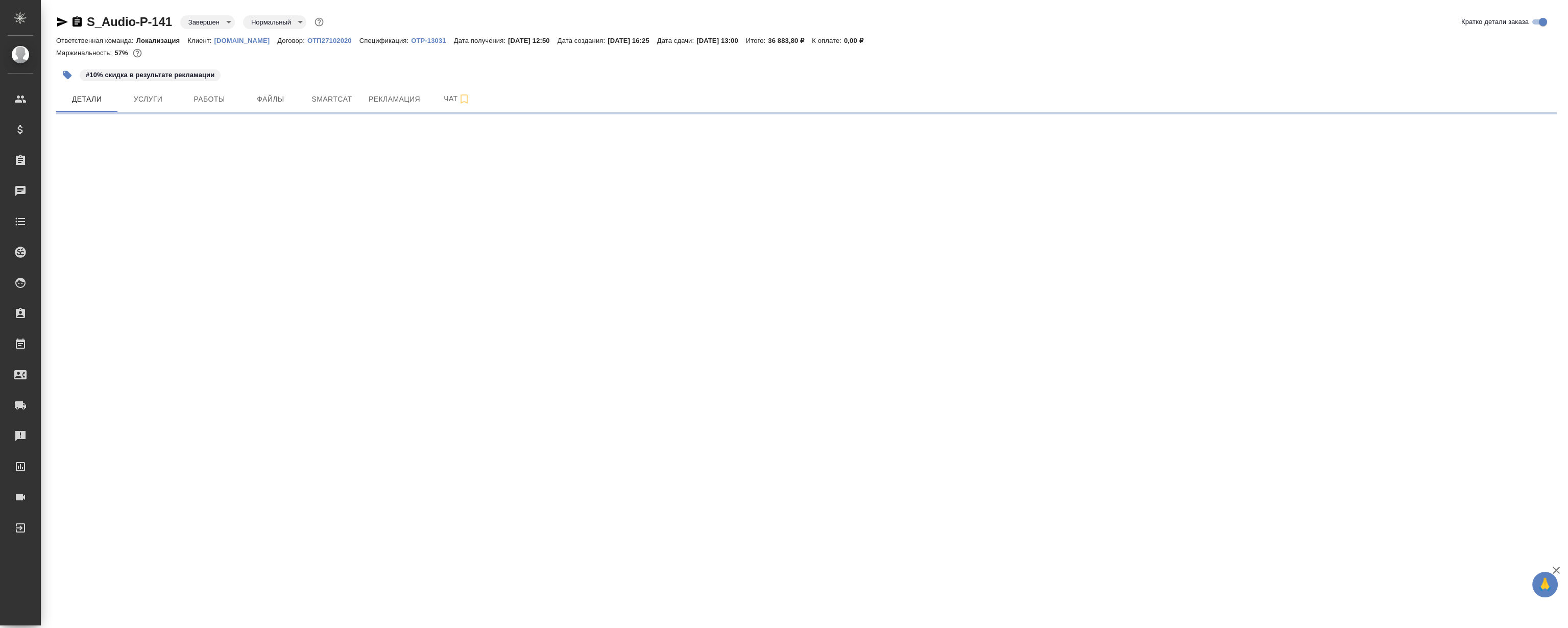
select select "RU"
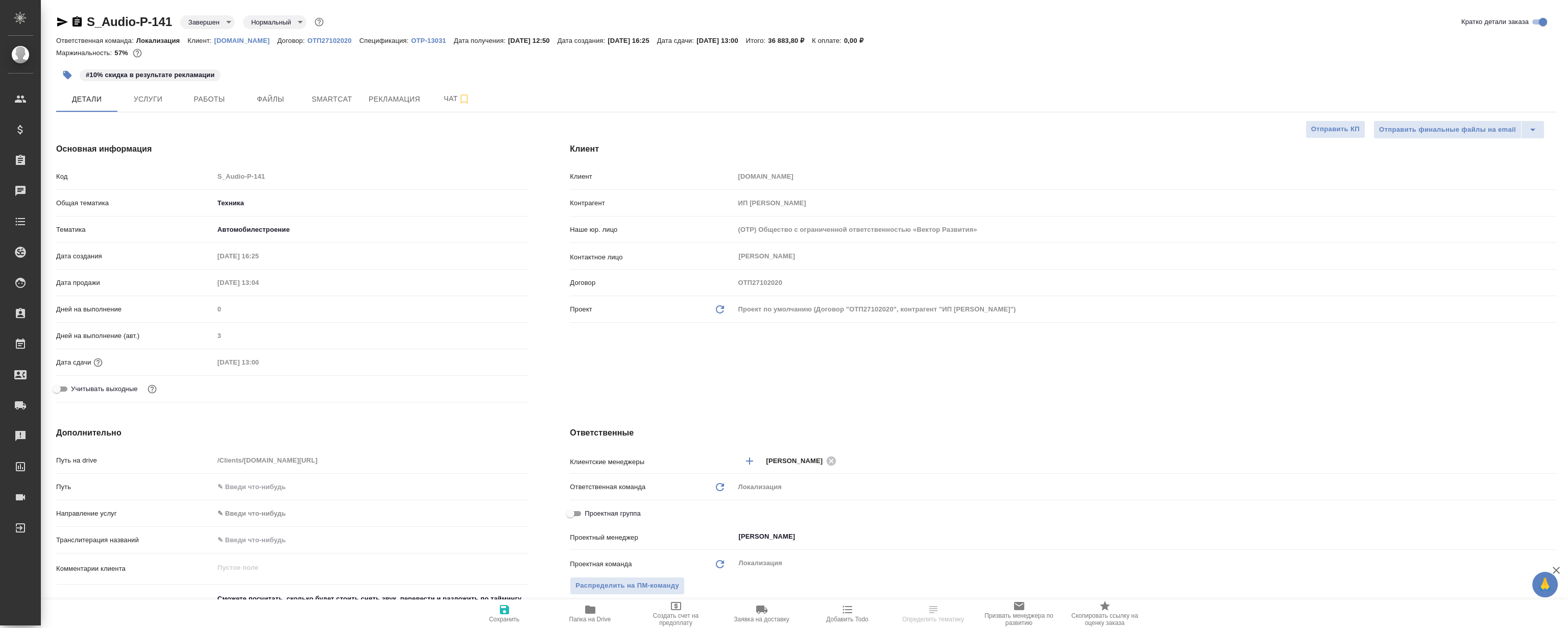
type textarea "x"
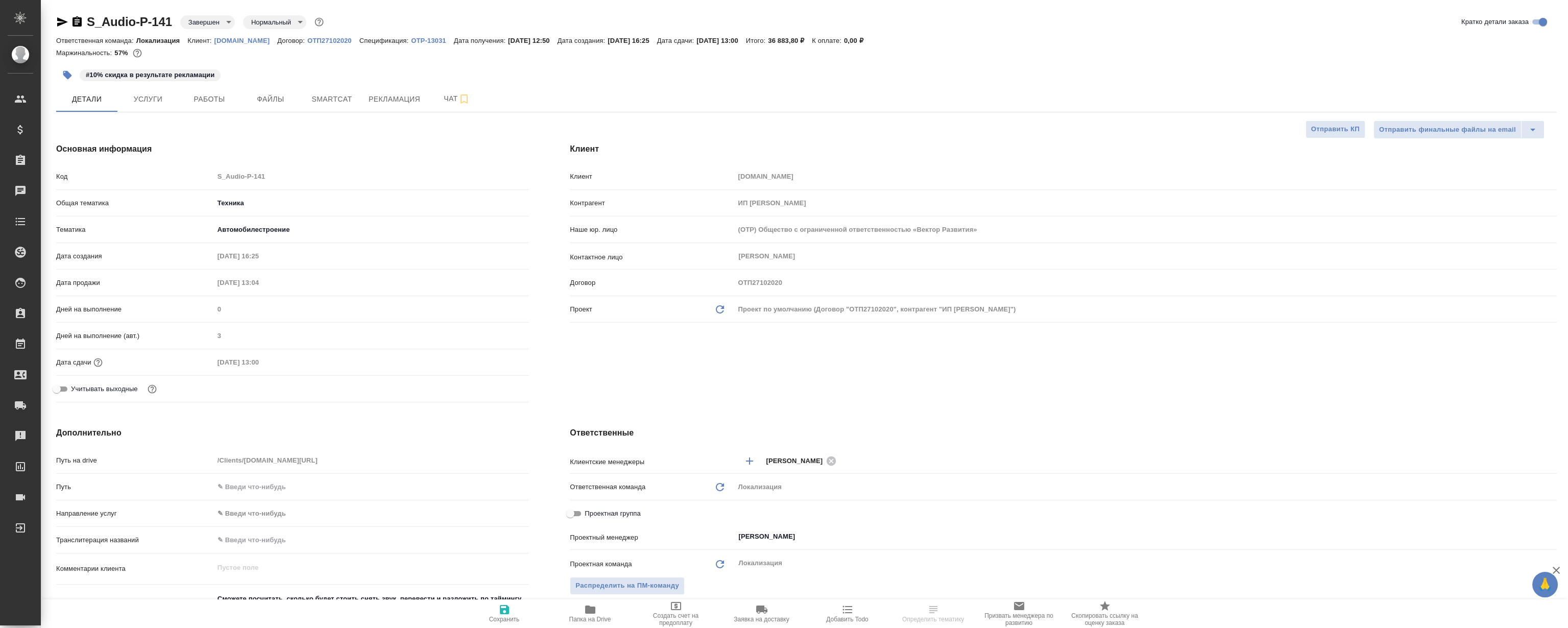
type textarea "x"
click at [214, 97] on span "Работы" at bounding box center [209, 99] width 49 height 13
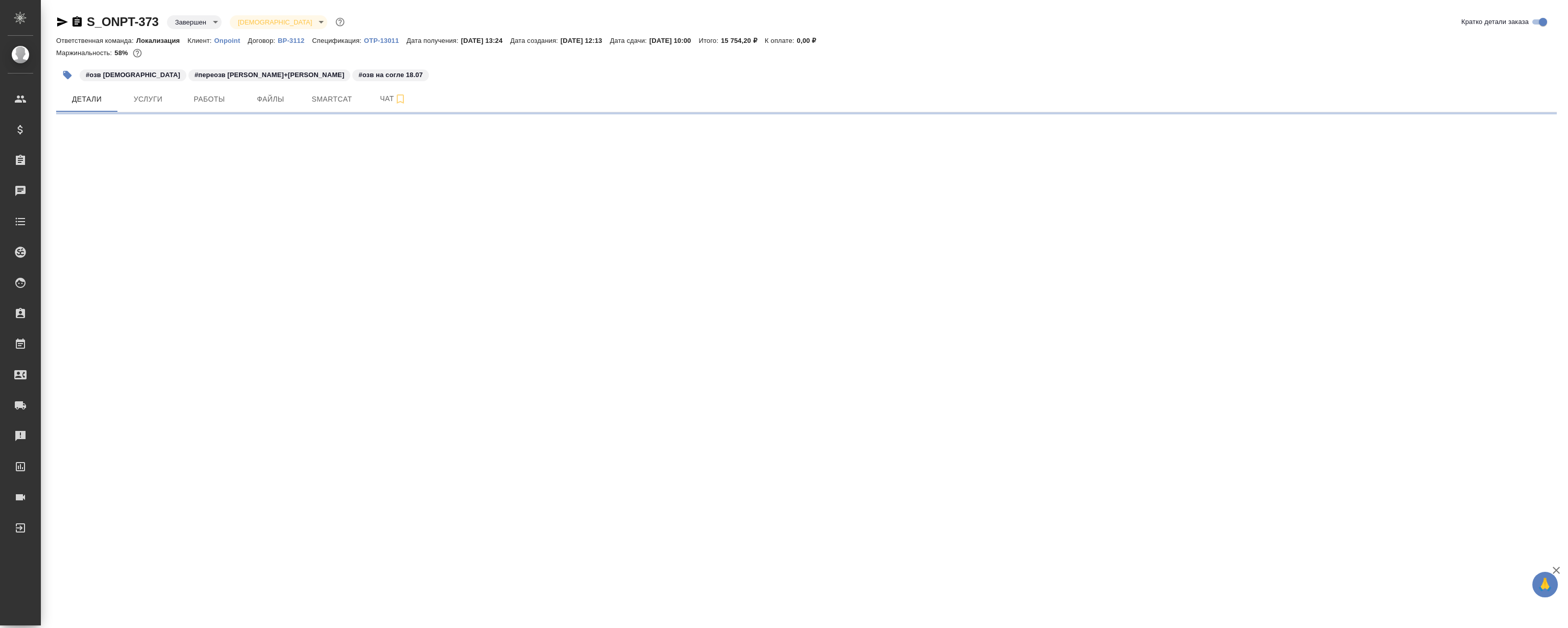
select select "RU"
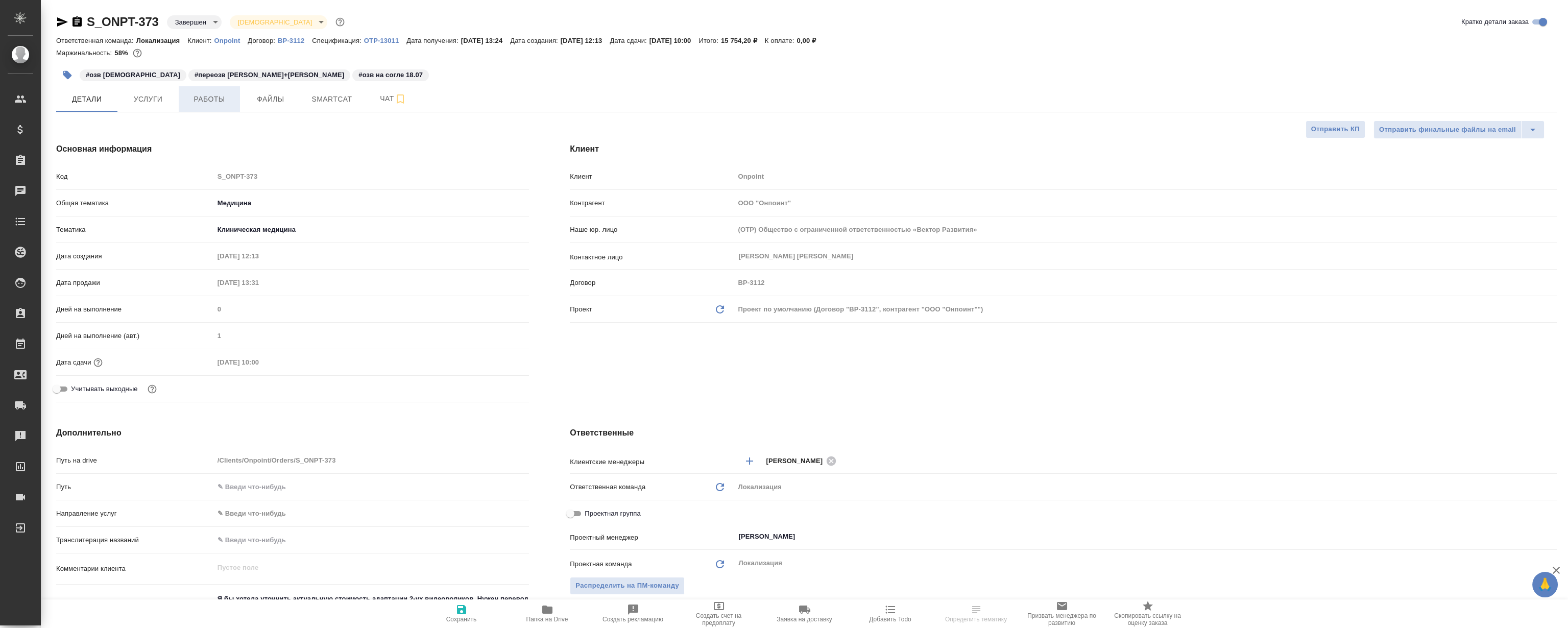
type textarea "x"
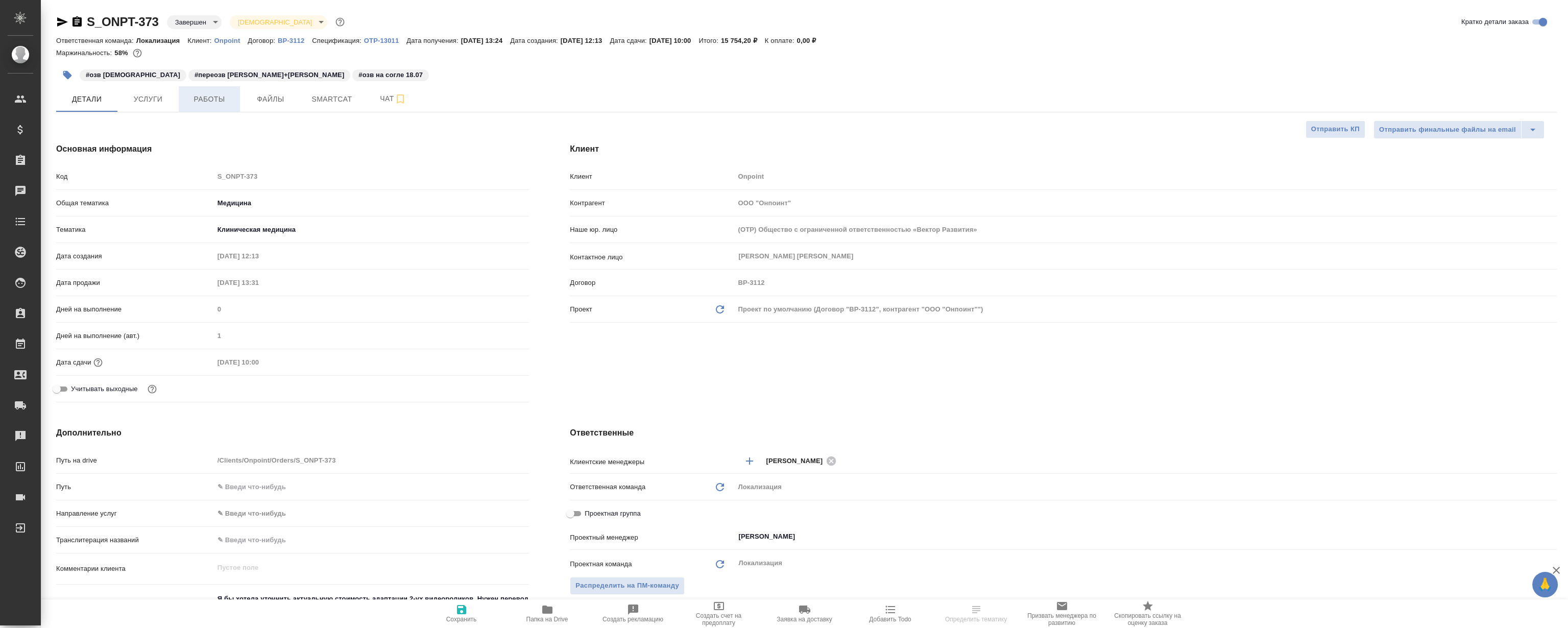
type textarea "x"
click at [212, 105] on button "Работы" at bounding box center [209, 99] width 61 height 26
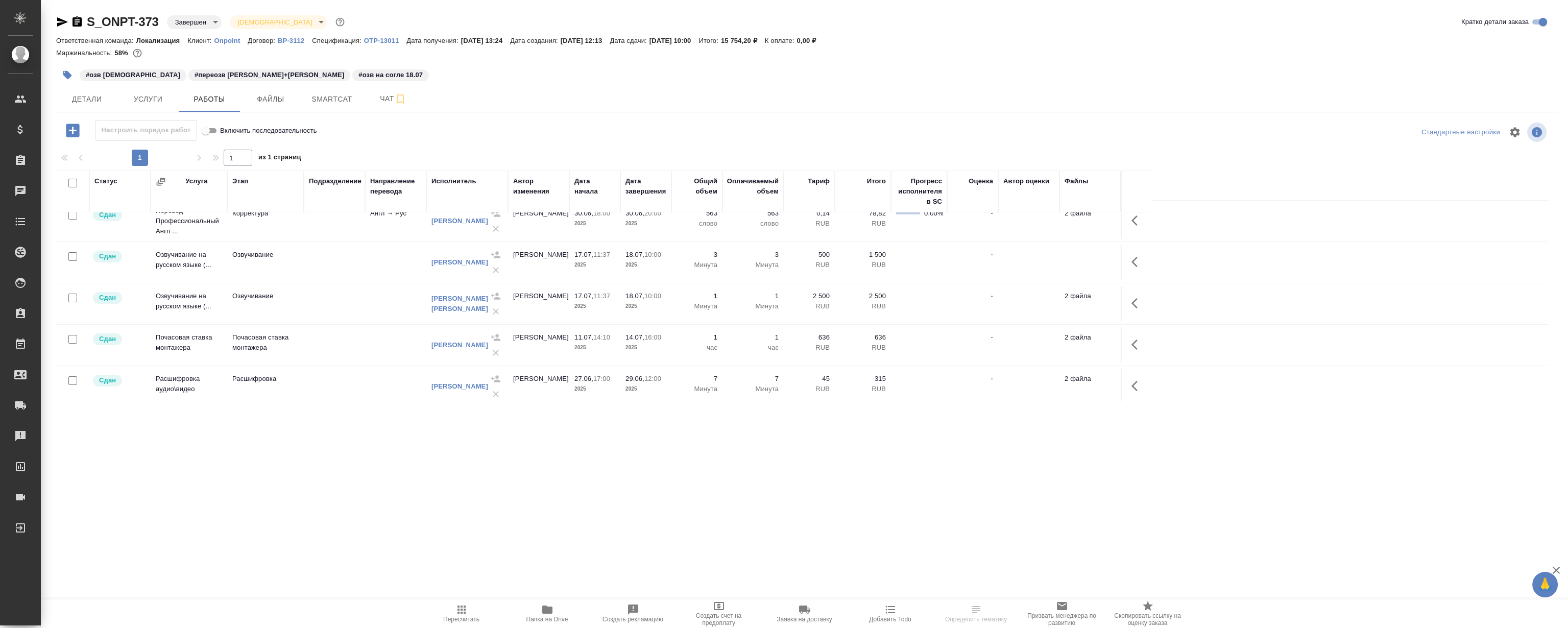
scroll to position [61, 0]
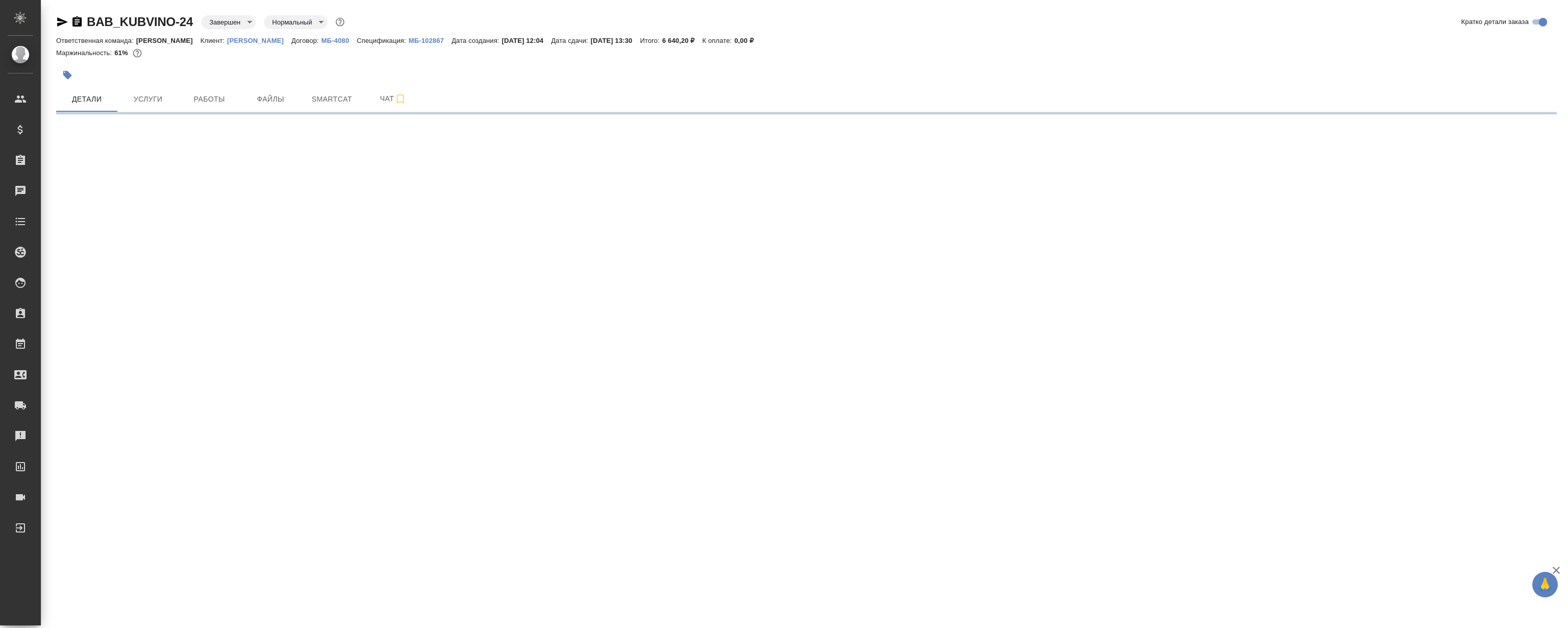
select select "RU"
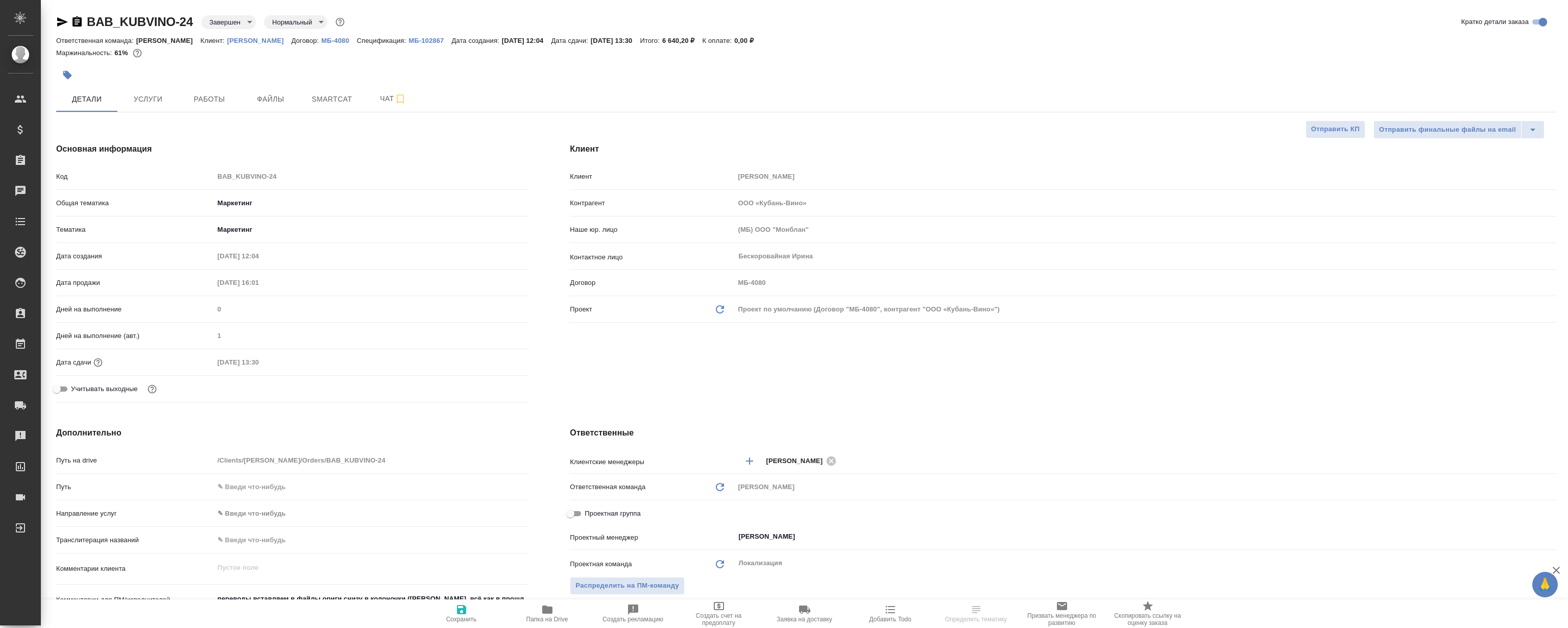
type textarea "x"
select select "RU"
type textarea "x"
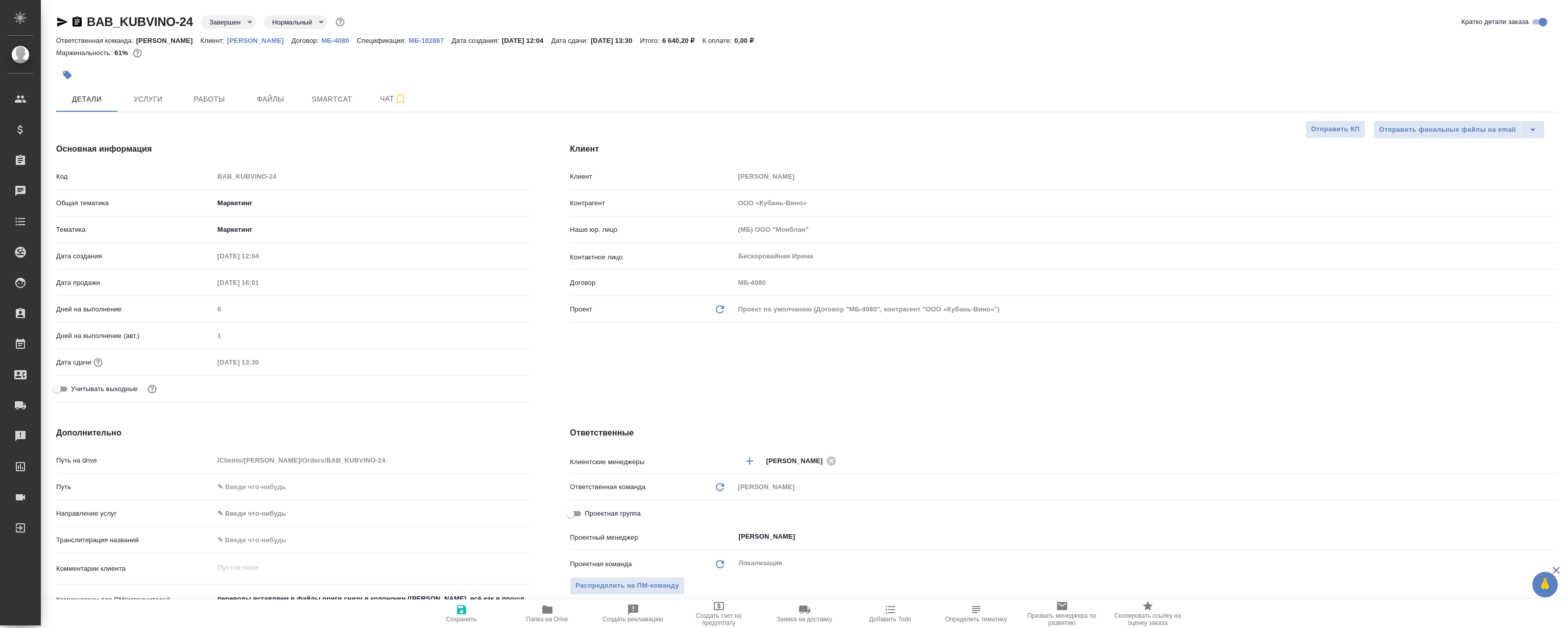
type textarea "x"
click at [193, 102] on span "Работы" at bounding box center [209, 99] width 49 height 13
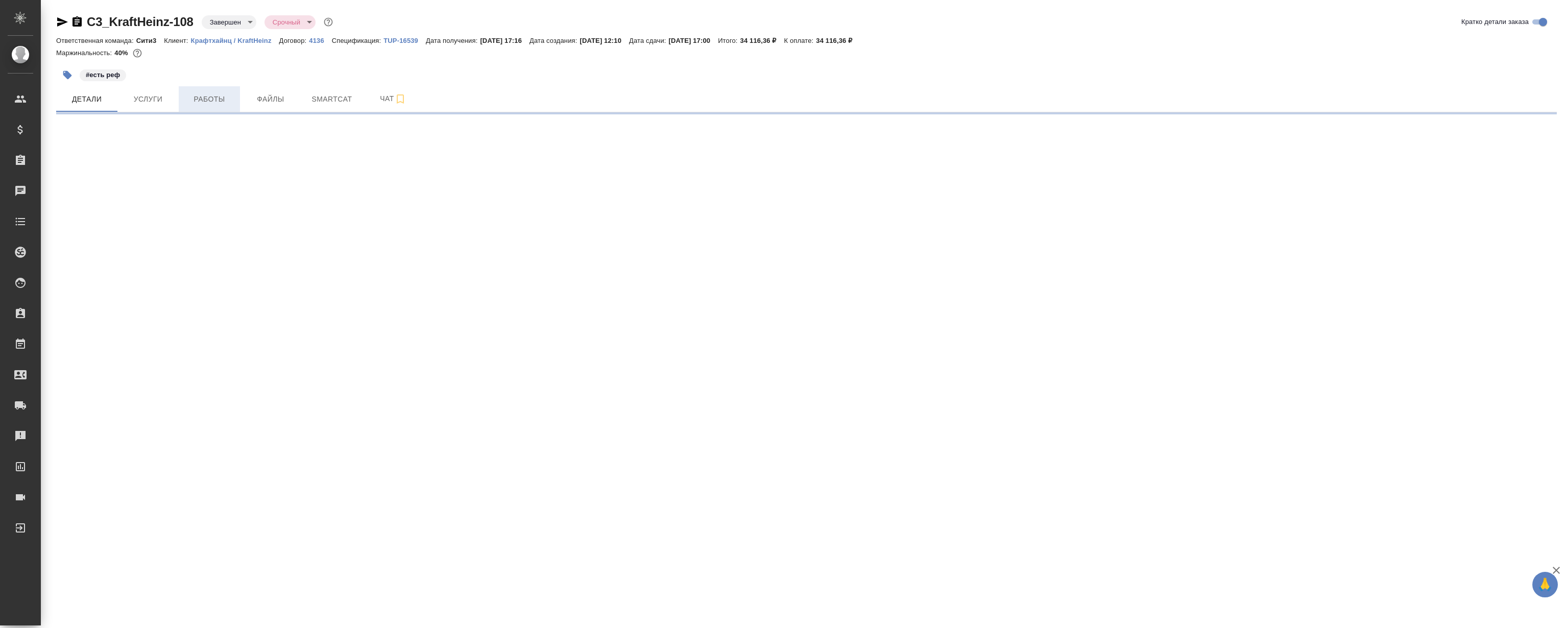
click at [206, 109] on button "Работы" at bounding box center [209, 99] width 61 height 26
select select "RU"
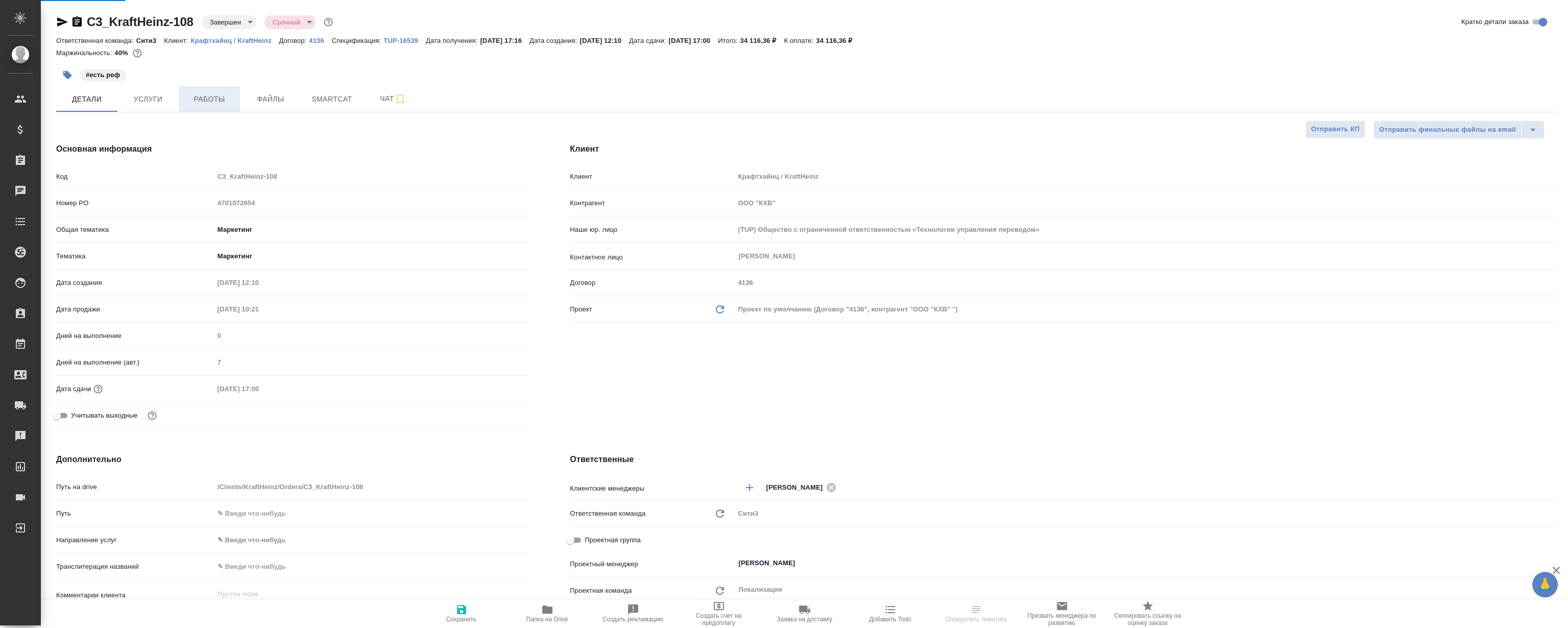
type textarea "x"
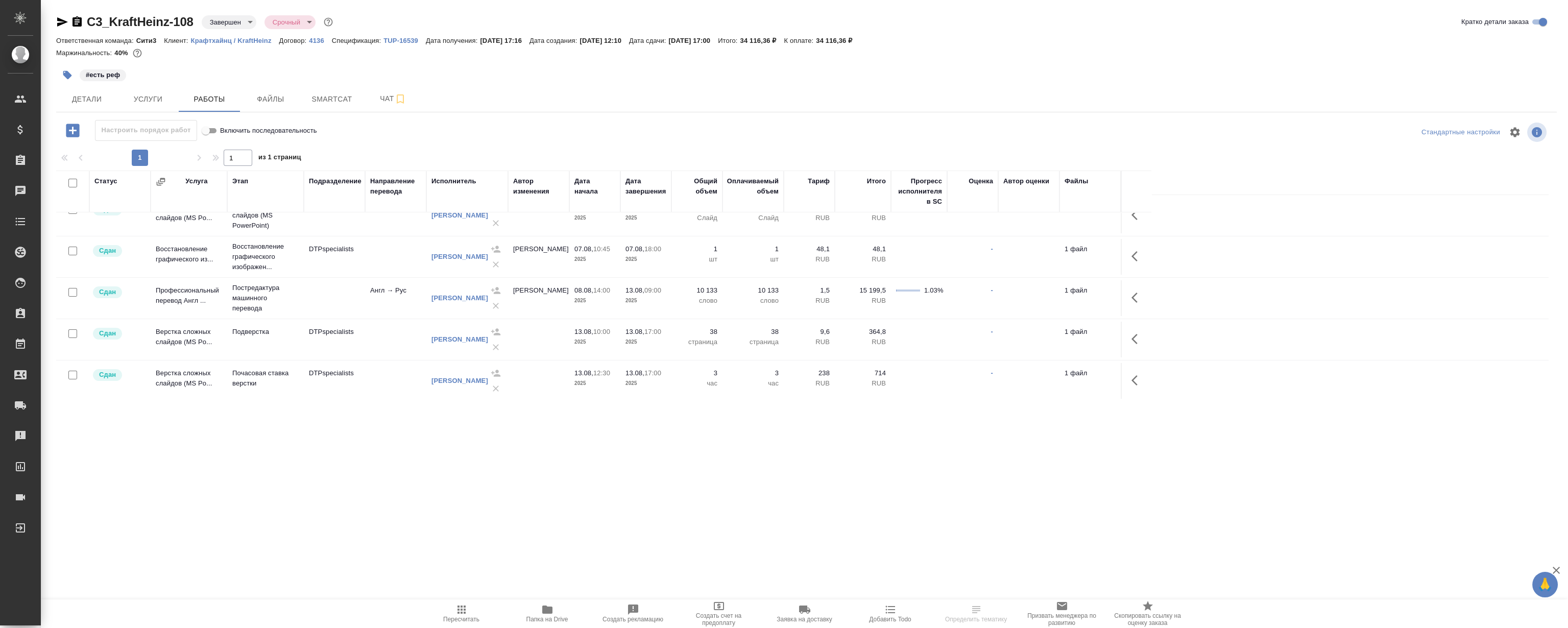
scroll to position [19, 0]
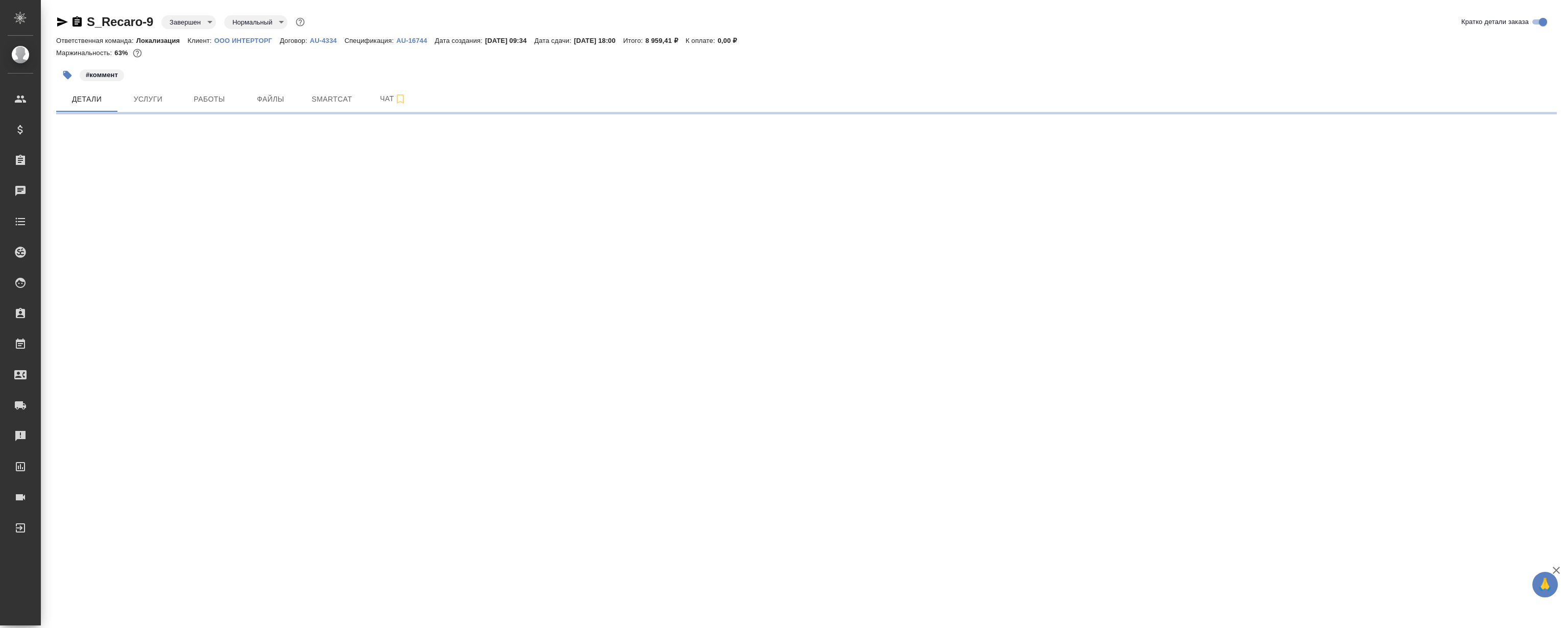
select select "RU"
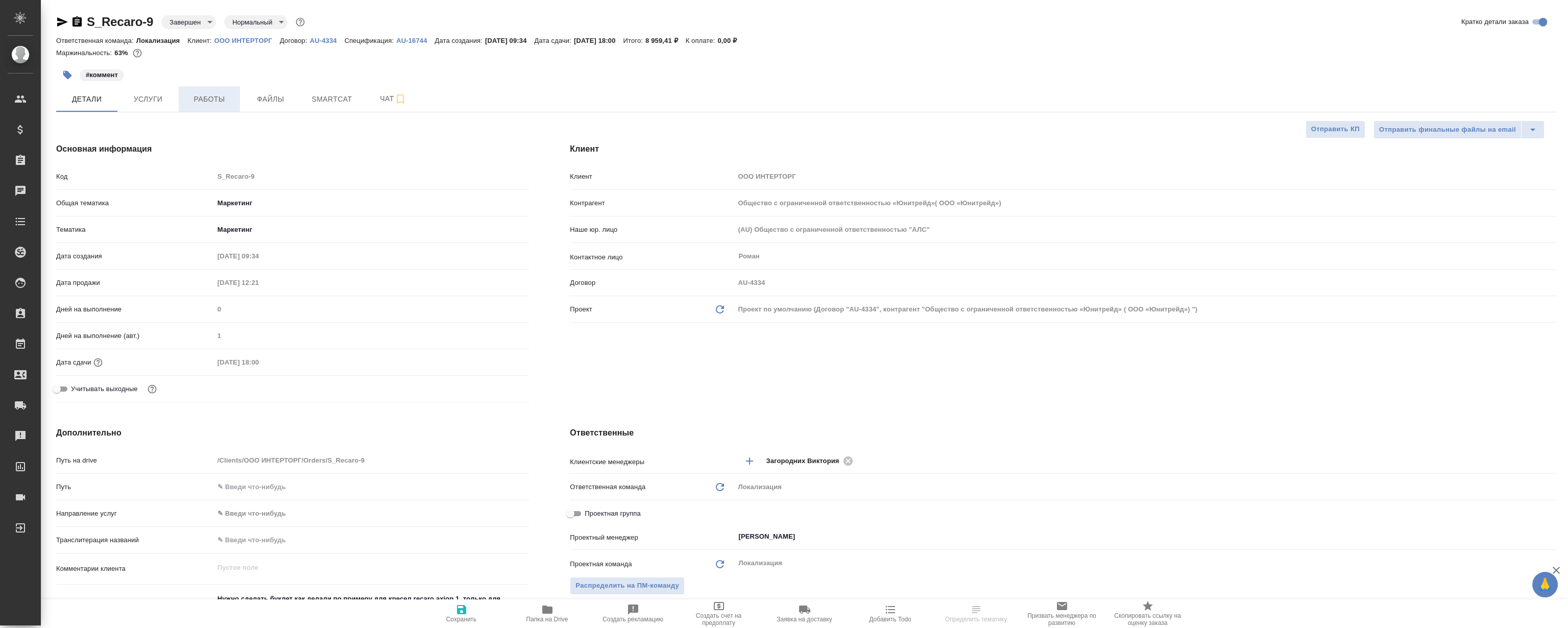
type textarea "x"
type input "Общество с ограниченной ответственностью «Юнитрейд»( ООО «Юнитрейд»)"
type textarea "x"
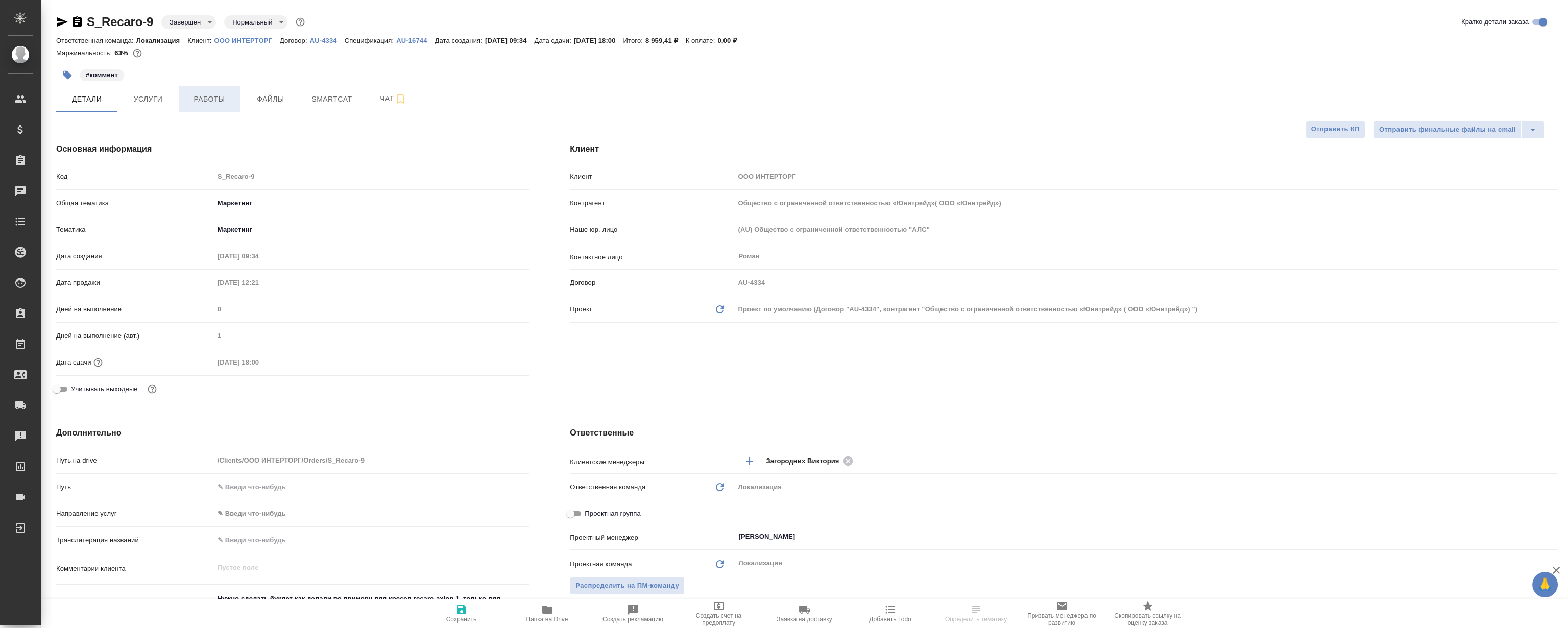
type textarea "x"
click at [197, 102] on span "Работы" at bounding box center [209, 99] width 49 height 13
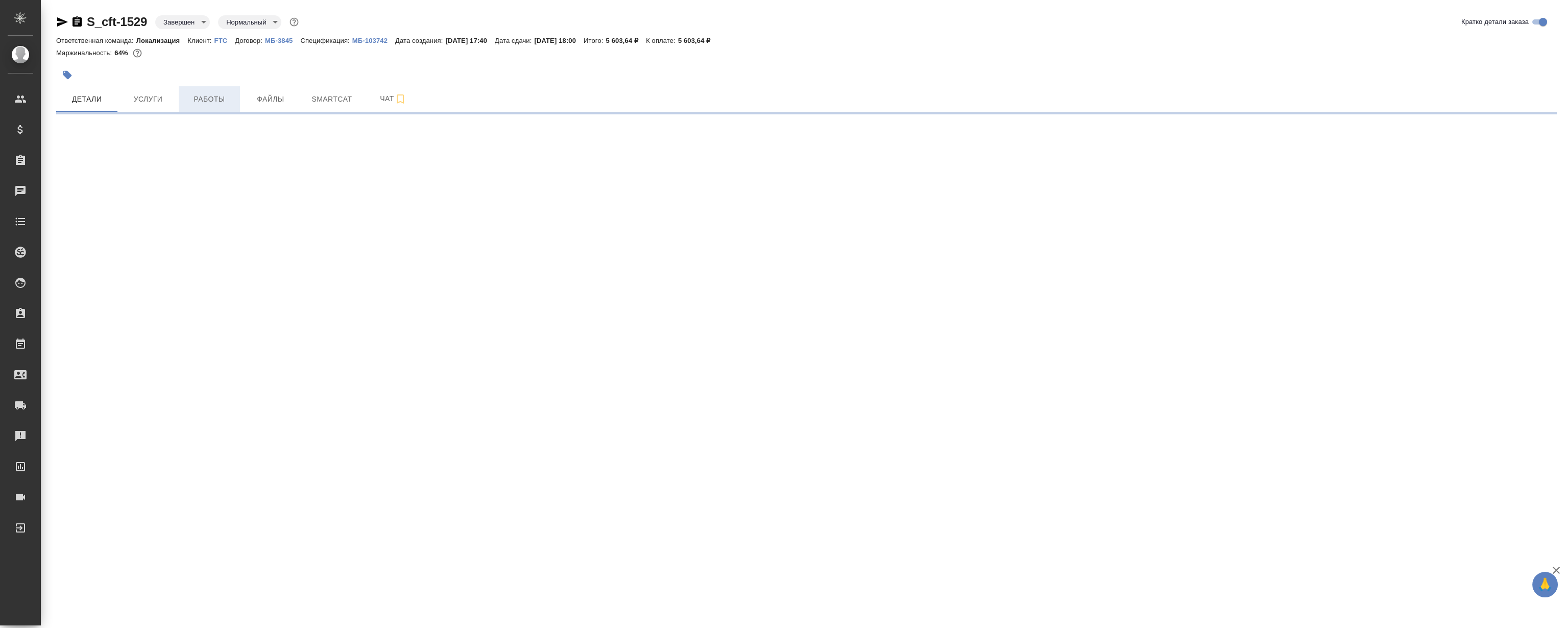
select select "RU"
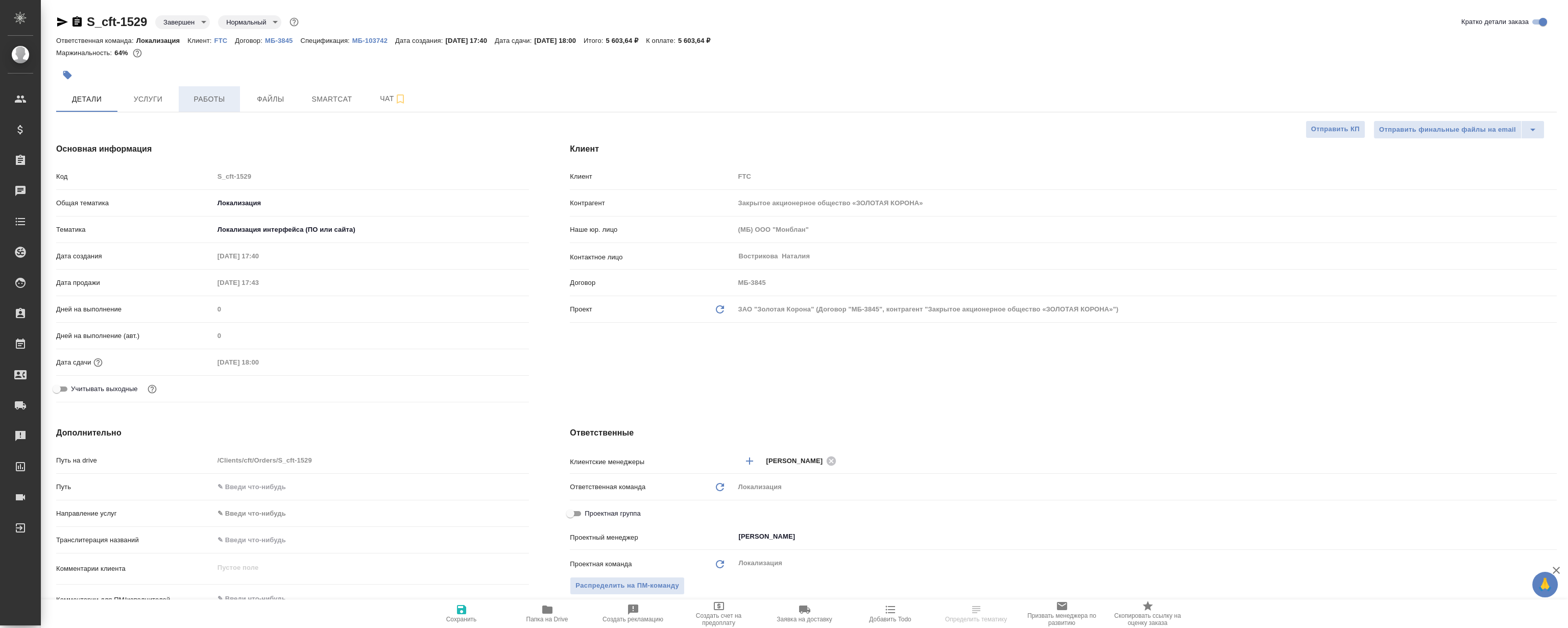
type textarea "x"
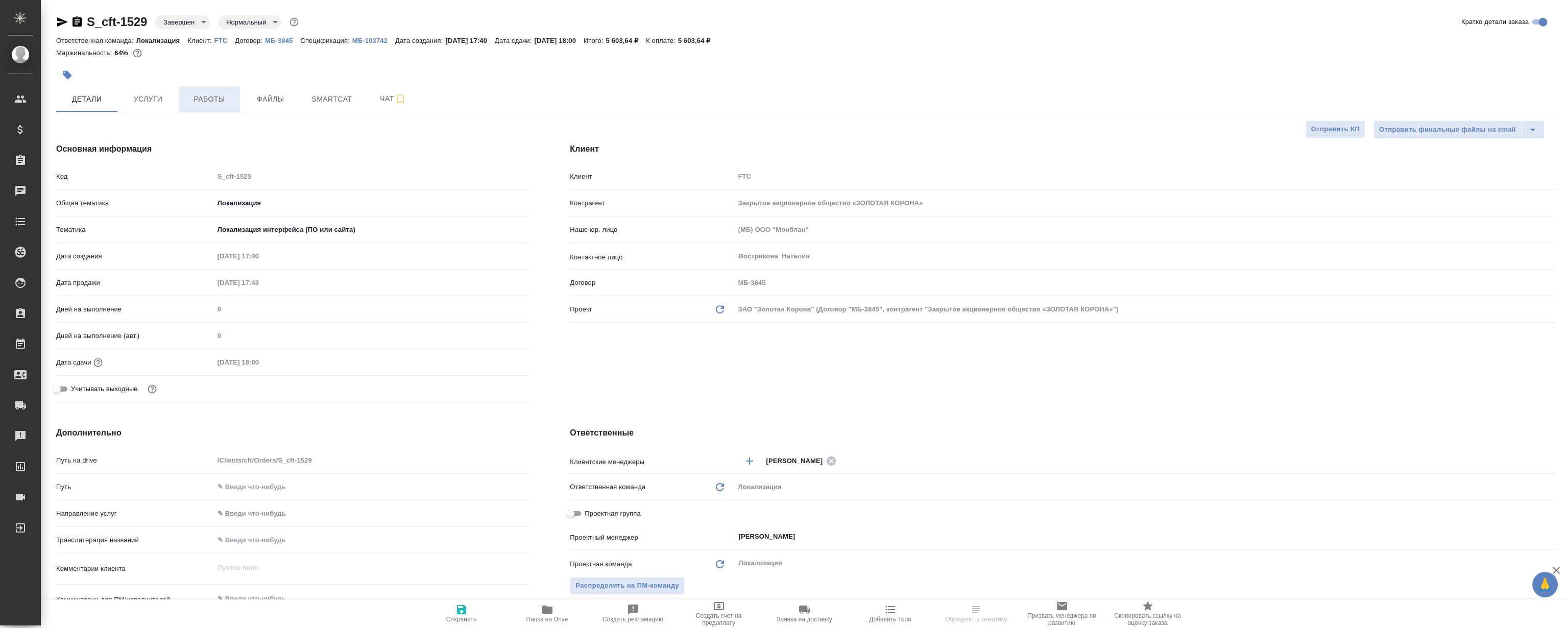
type textarea "x"
click at [189, 103] on span "Работы" at bounding box center [209, 99] width 49 height 13
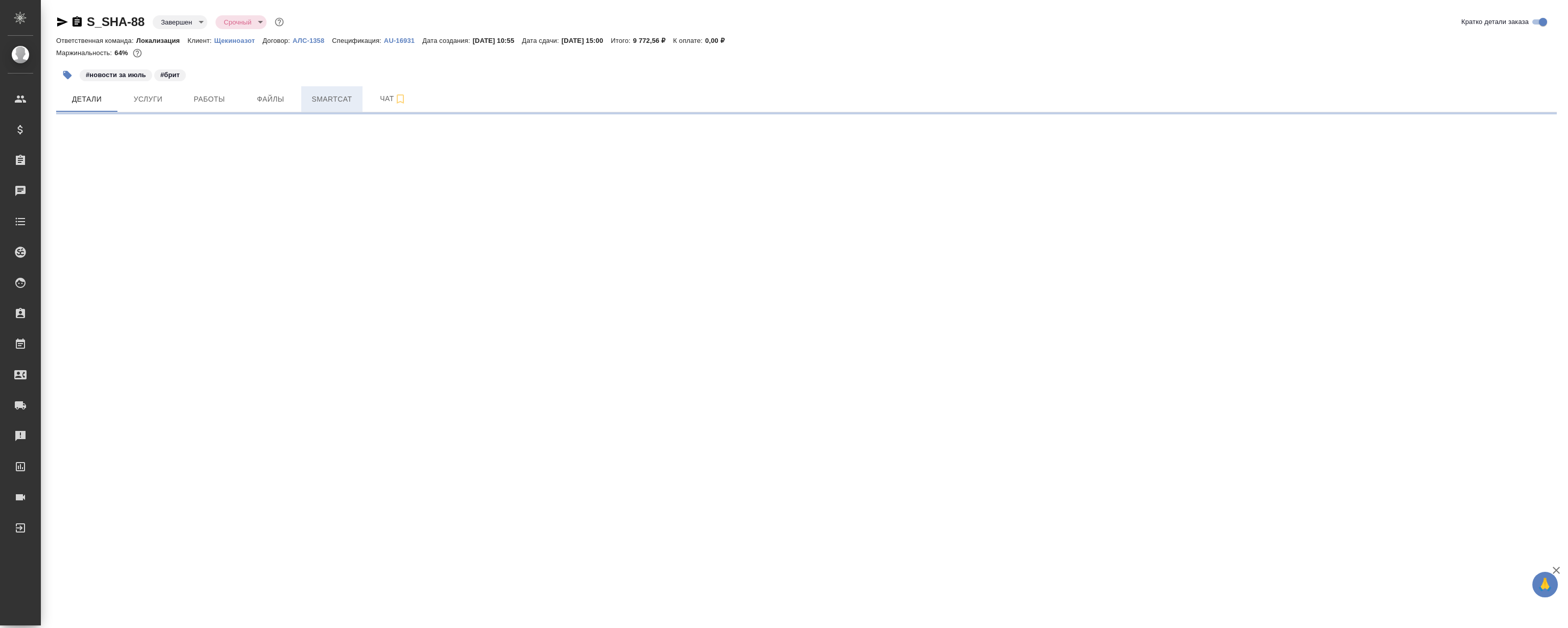
select select "RU"
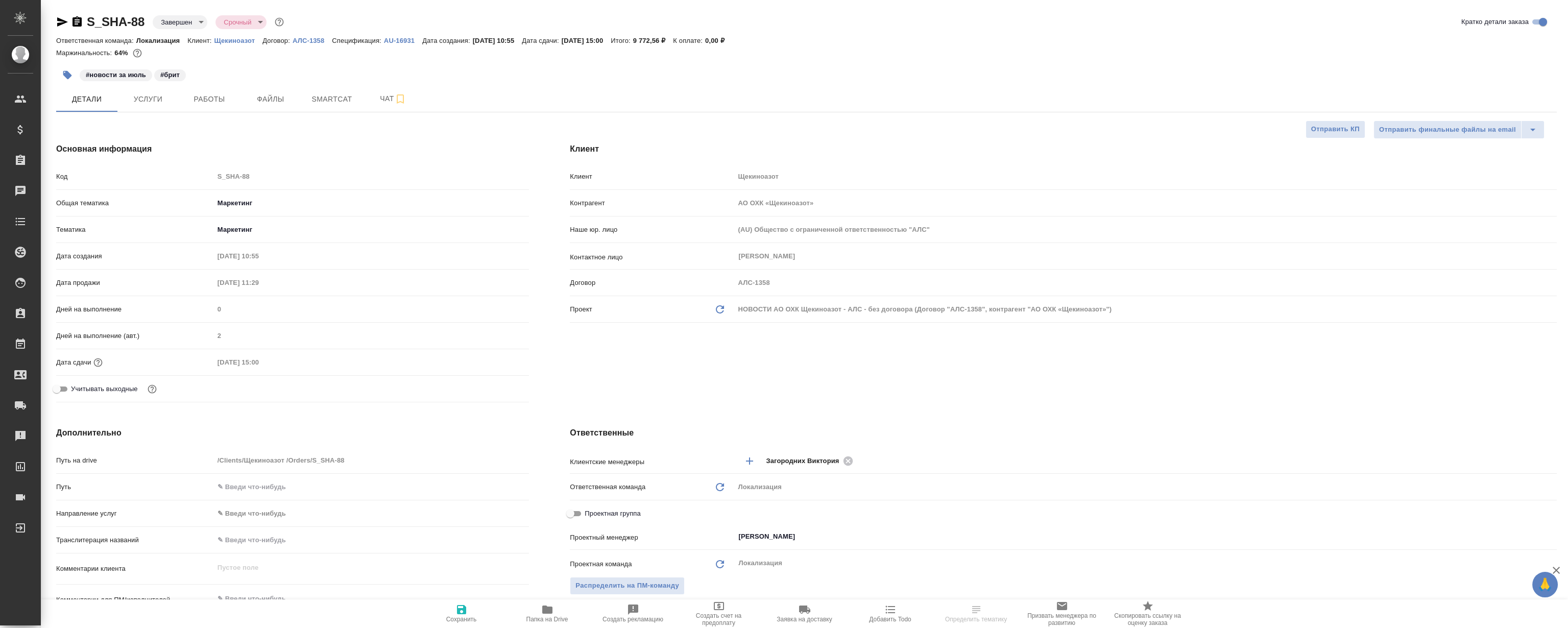
type textarea "x"
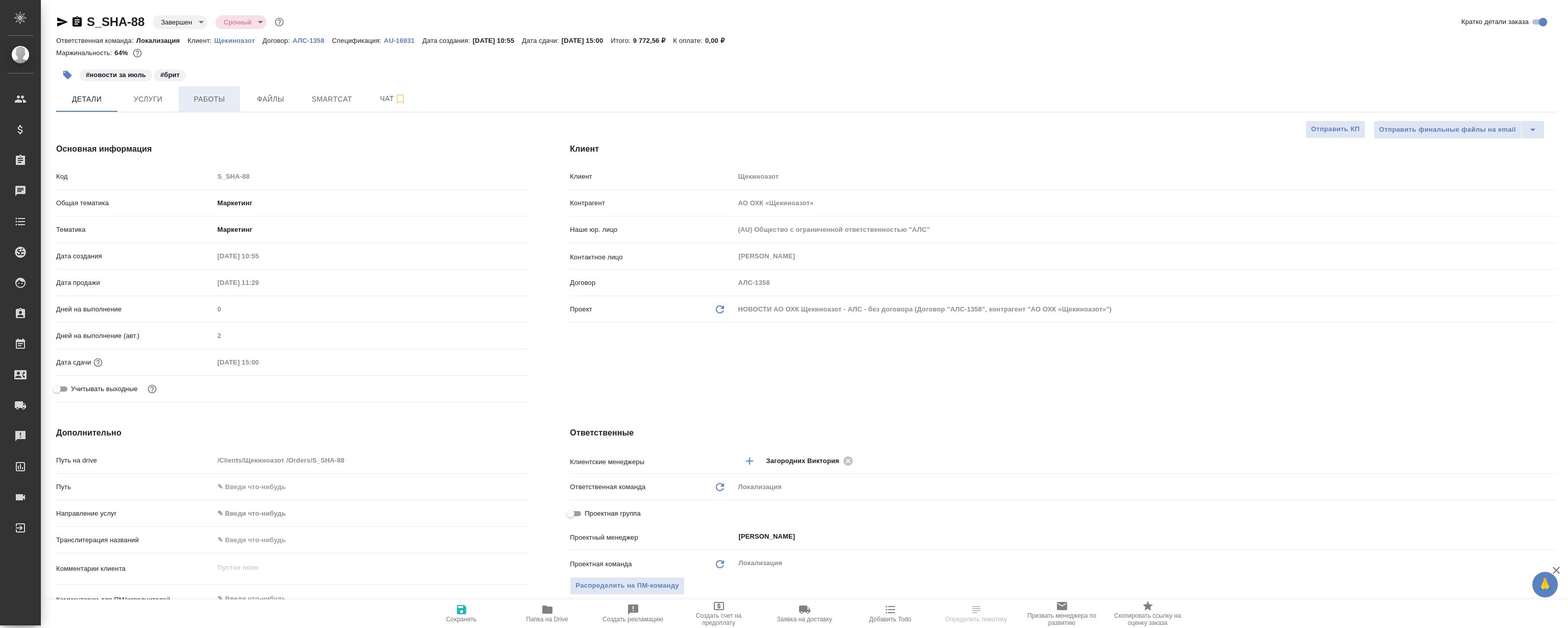
type textarea "x"
click at [212, 101] on span "Работы" at bounding box center [209, 99] width 49 height 13
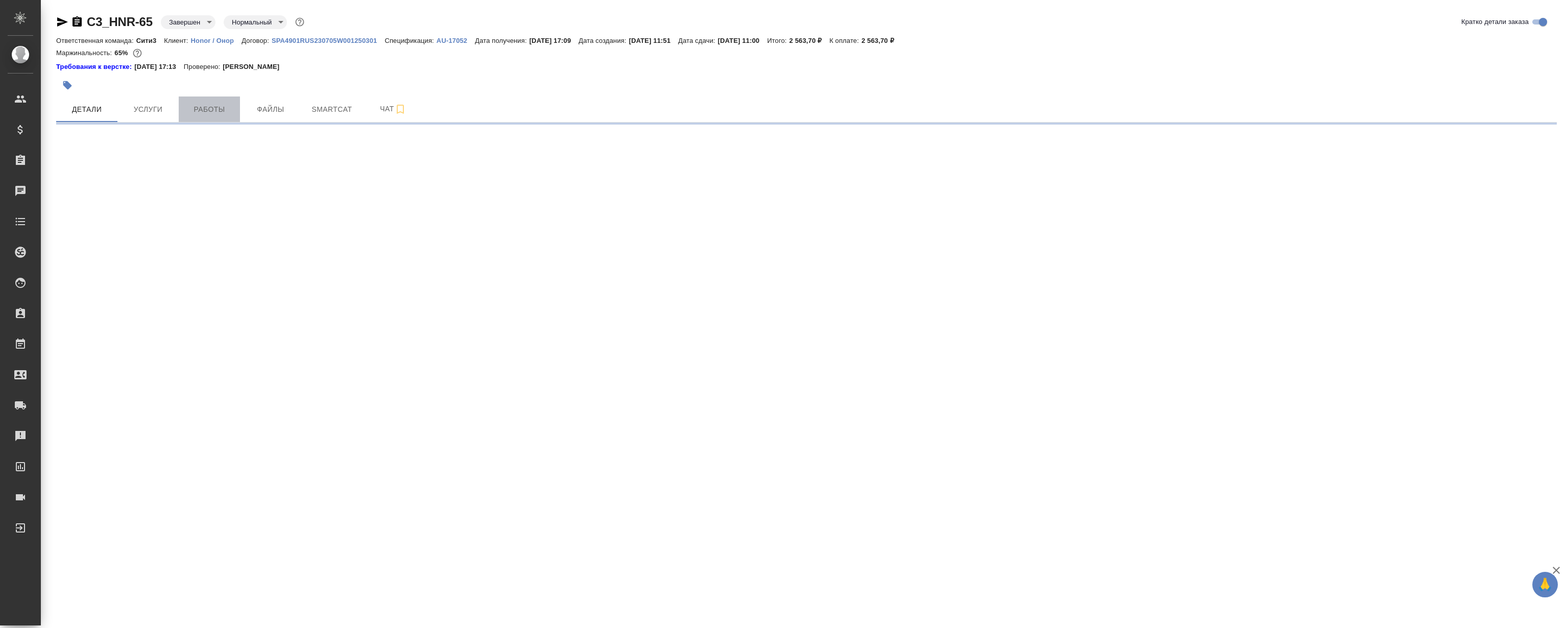
click at [219, 103] on span "Работы" at bounding box center [209, 109] width 49 height 13
select select "RU"
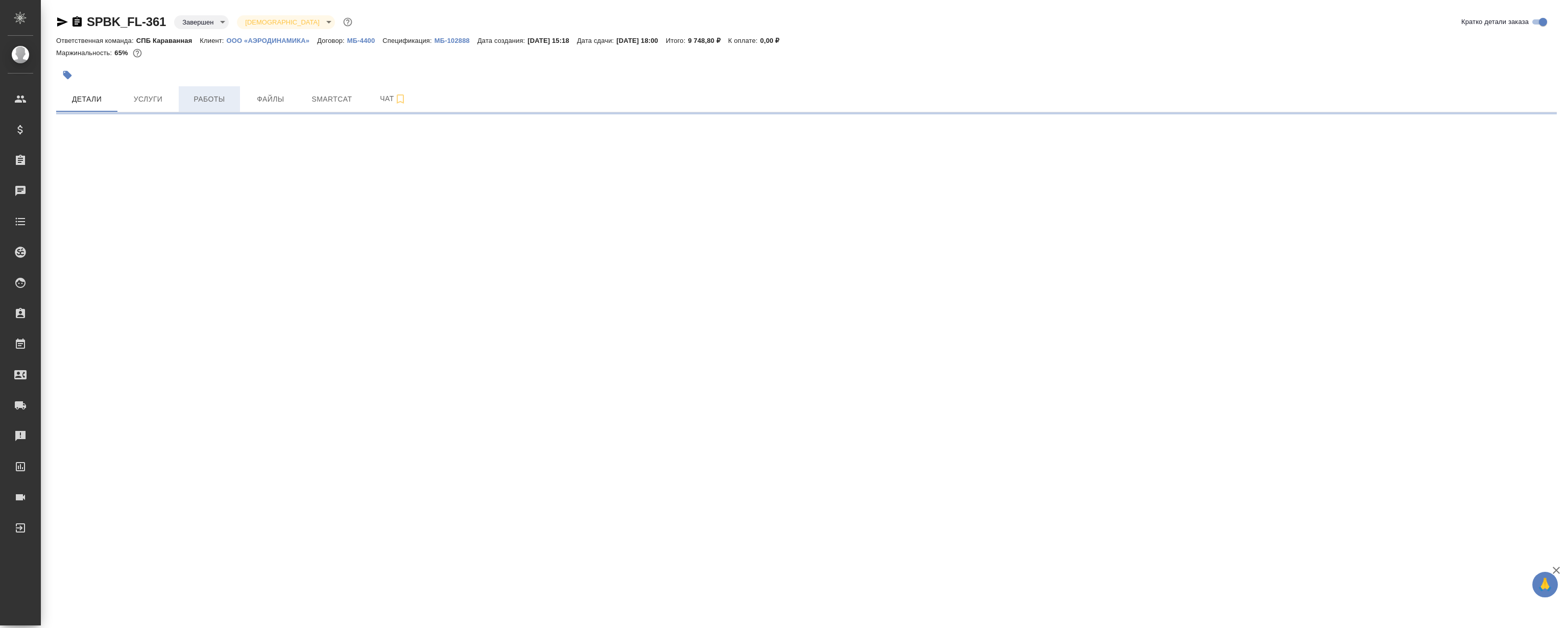
select select "RU"
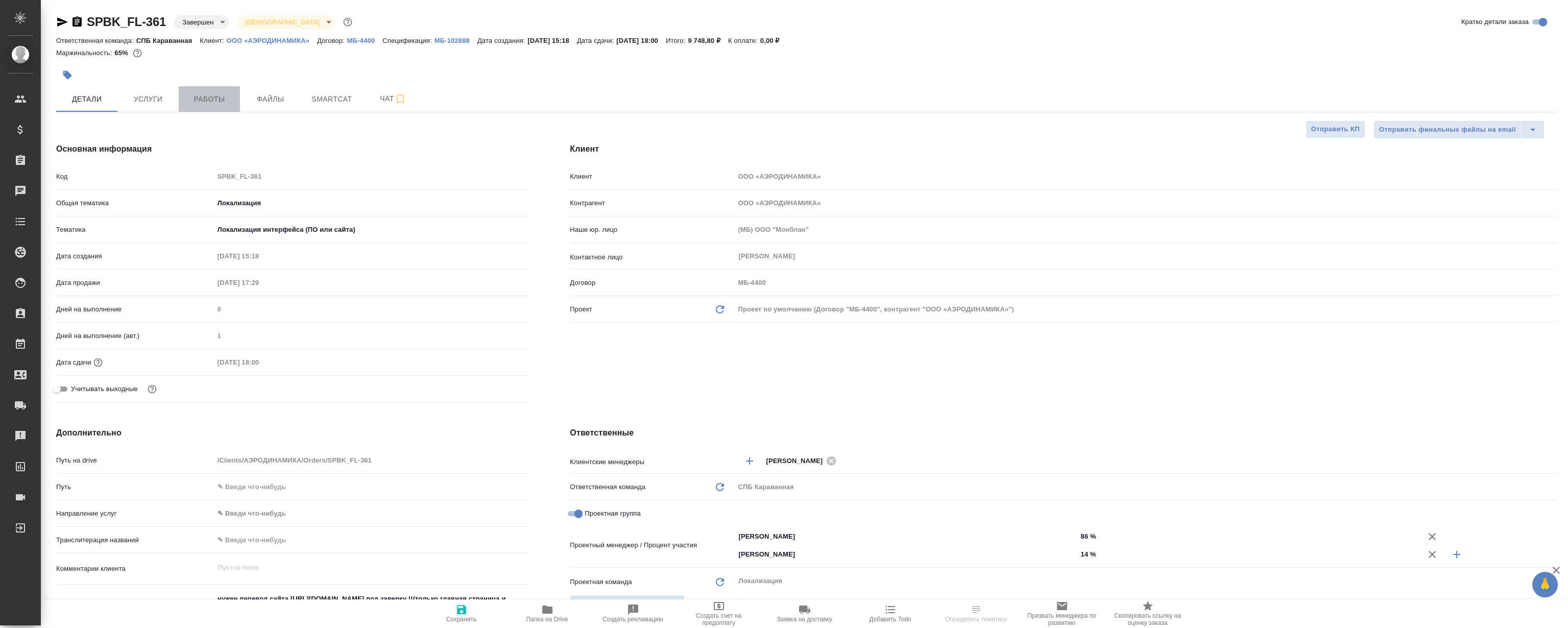
click at [211, 100] on span "Работы" at bounding box center [209, 99] width 49 height 13
type textarea "x"
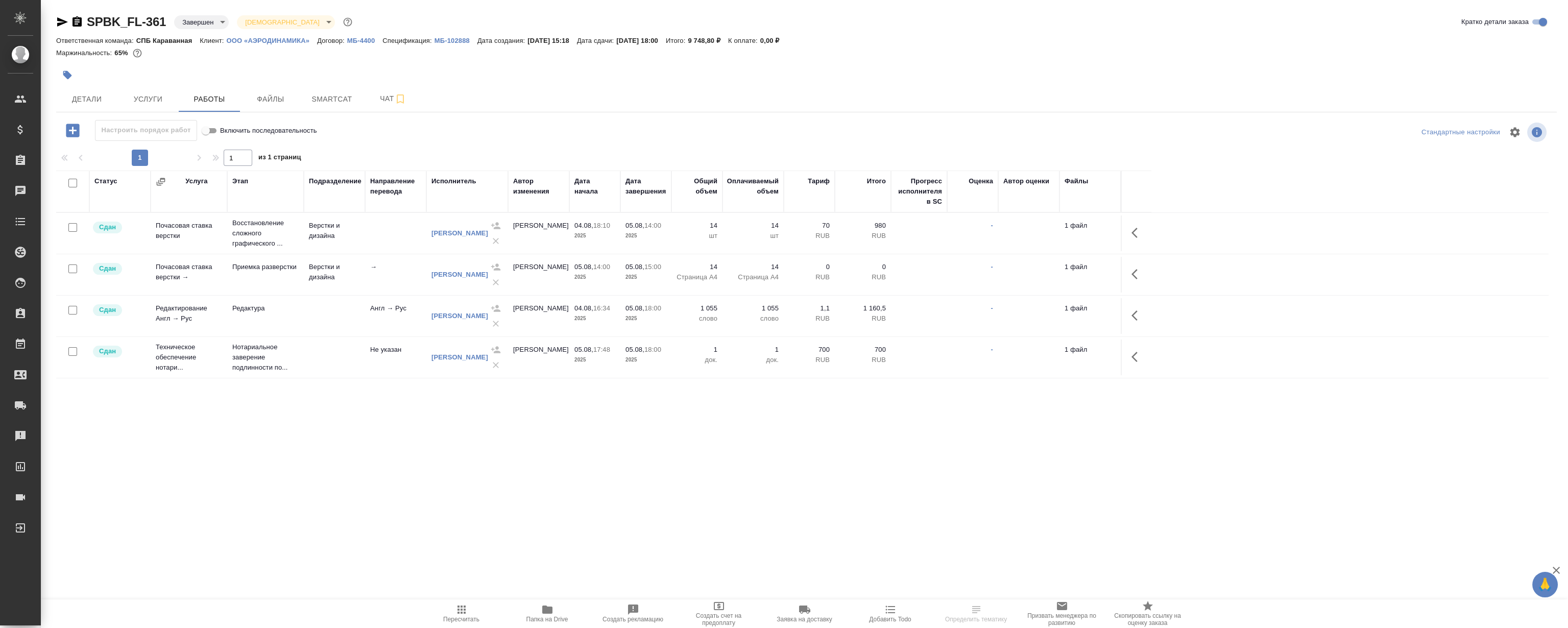
click at [290, 454] on div ".cls-1 fill:#fff; AWATERA Magerramov Ruslan Клиенты Спецификации Заказы 0 Чаты …" at bounding box center [784, 314] width 1568 height 628
click at [265, 454] on div ".cls-1 fill:#fff; AWATERA Magerramov Ruslan Клиенты Спецификации Заказы 0 Чаты …" at bounding box center [784, 314] width 1568 height 628
click at [276, 454] on div ".cls-1 fill:#fff; AWATERA Magerramov Ruslan Клиенты Спецификации Заказы 0 Чаты …" at bounding box center [784, 314] width 1568 height 628
click at [272, 451] on div ".cls-1 fill:#fff; AWATERA Magerramov Ruslan Клиенты Спецификации Заказы 0 Чаты …" at bounding box center [784, 314] width 1568 height 628
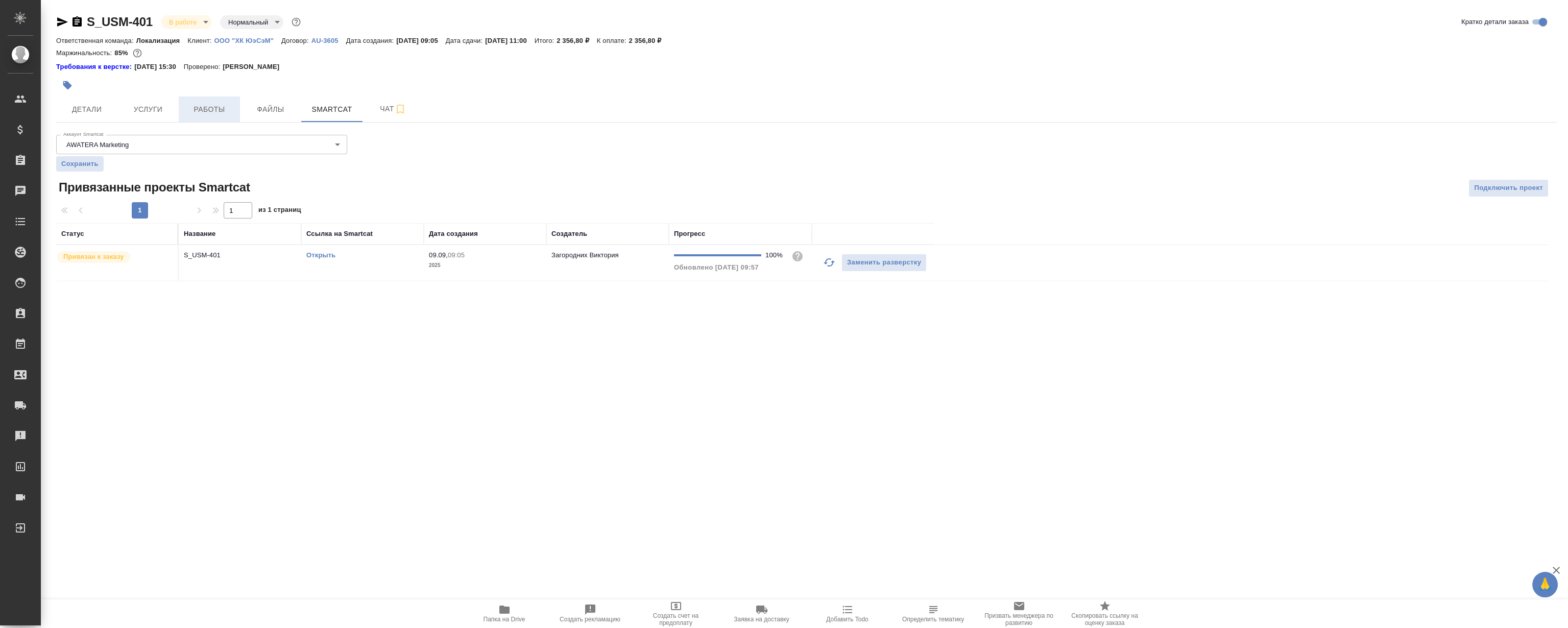
click at [208, 102] on button "Работы" at bounding box center [209, 109] width 61 height 26
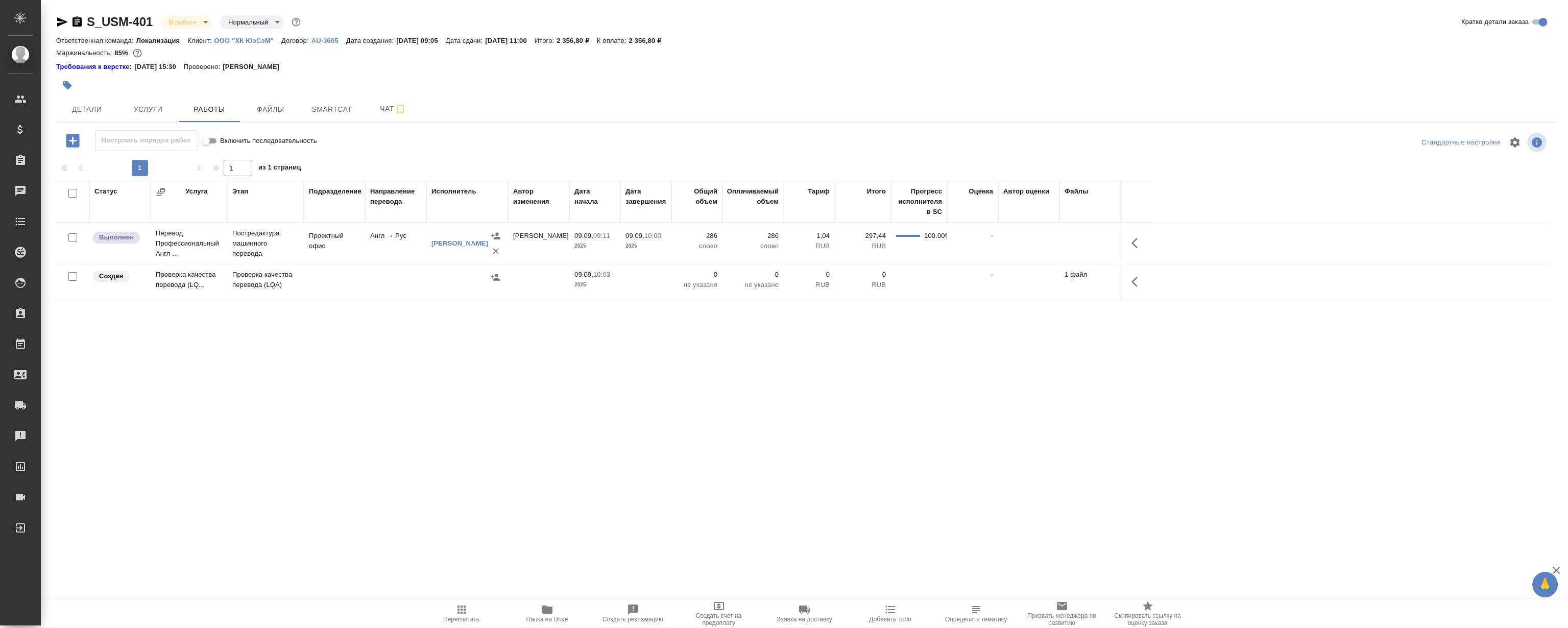
click at [1142, 277] on icon "button" at bounding box center [1137, 281] width 13 height 13
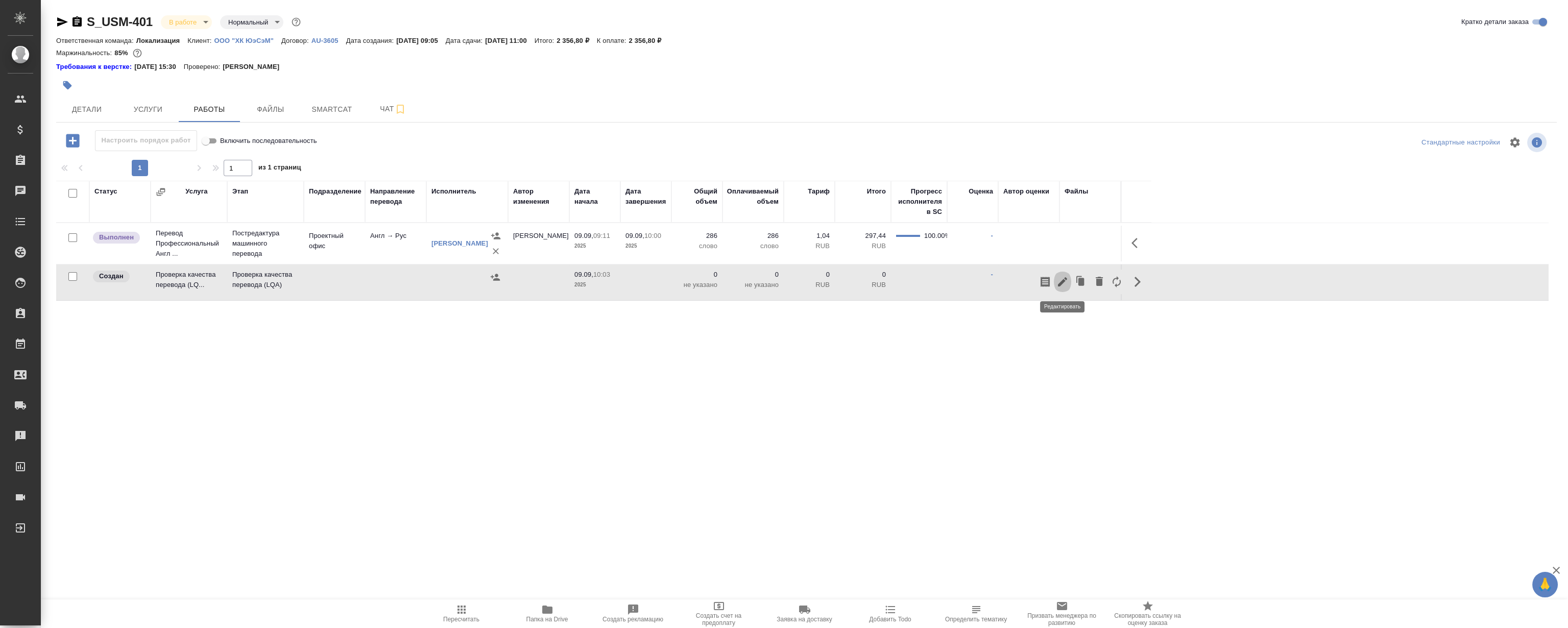
click at [1062, 281] on icon "button" at bounding box center [1063, 281] width 9 height 9
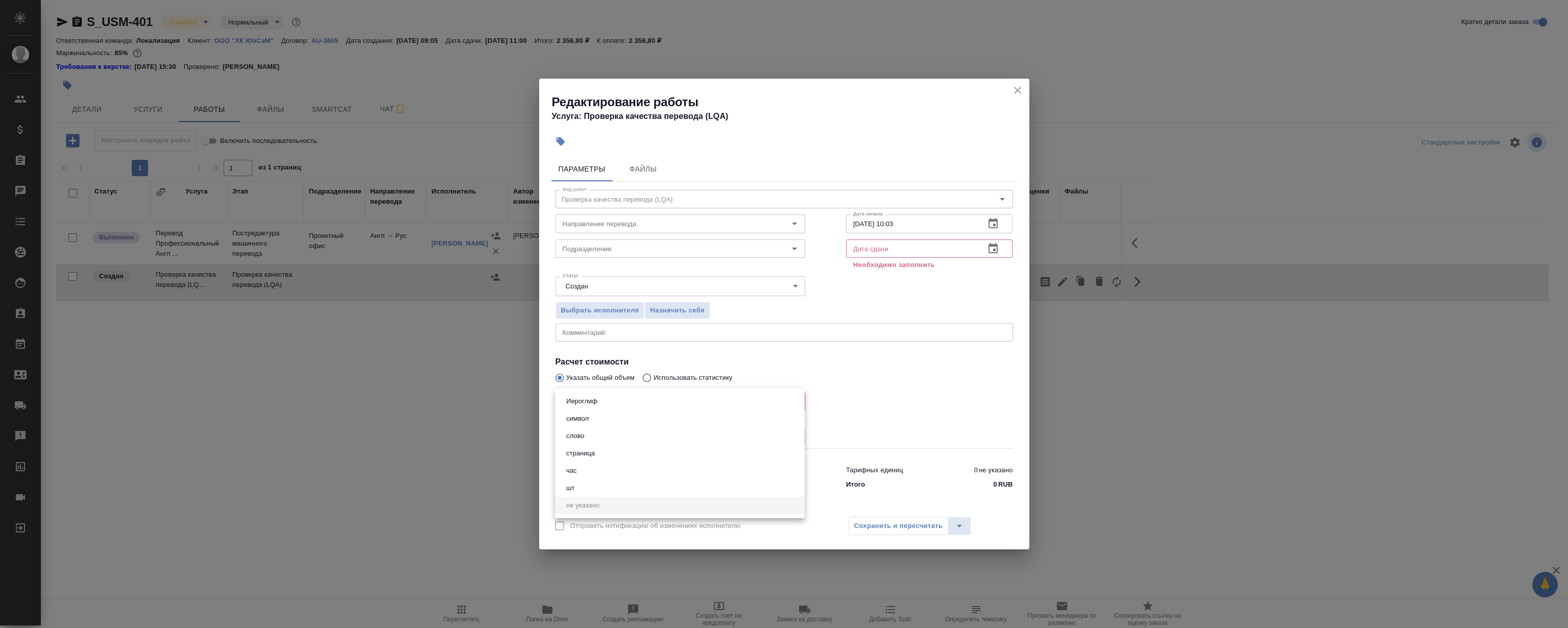
click at [607, 401] on body "🙏 .cls-1 fill:#fff; AWATERA [PERSON_NAME] Клиенты Спецификации Заказы 0 Чаты To…" at bounding box center [784, 314] width 1568 height 628
click at [576, 468] on button "час" at bounding box center [571, 471] width 17 height 11
type input "5a8b1489cc6b4906c91bfd93"
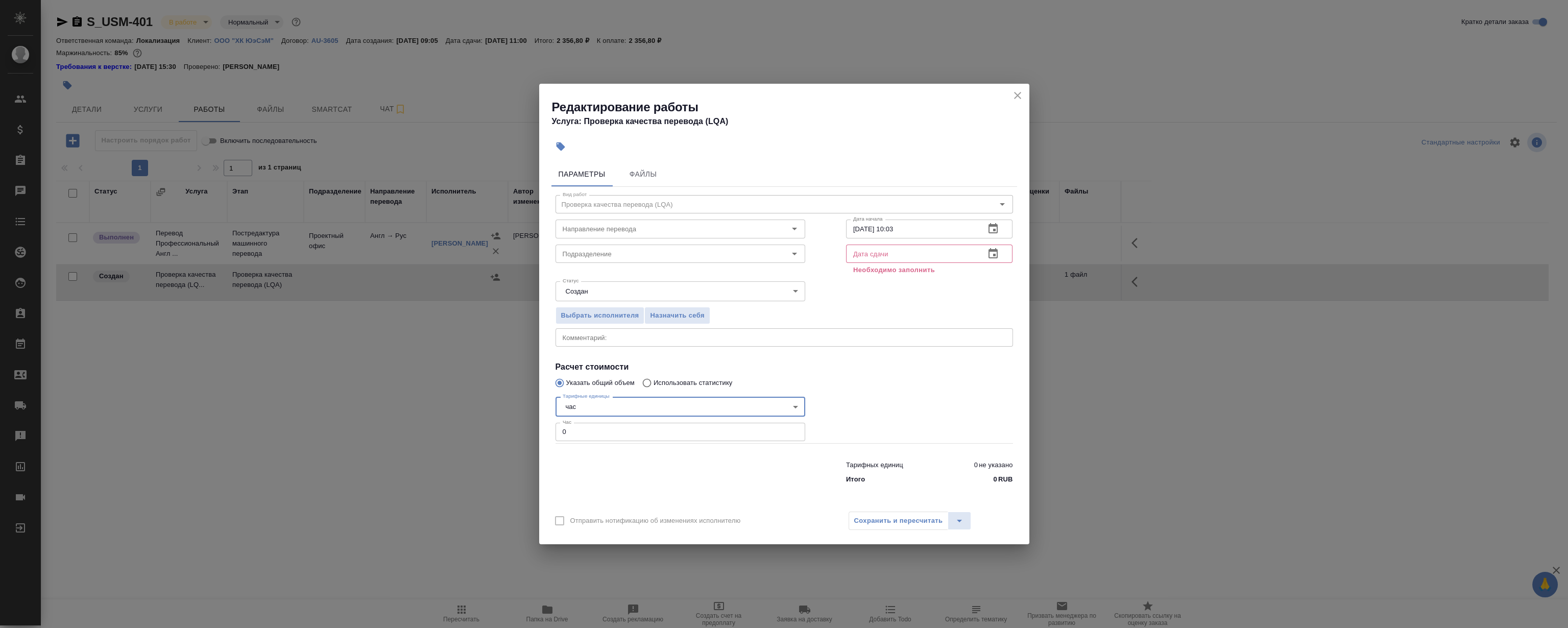
click at [998, 262] on button "button" at bounding box center [993, 253] width 24 height 24
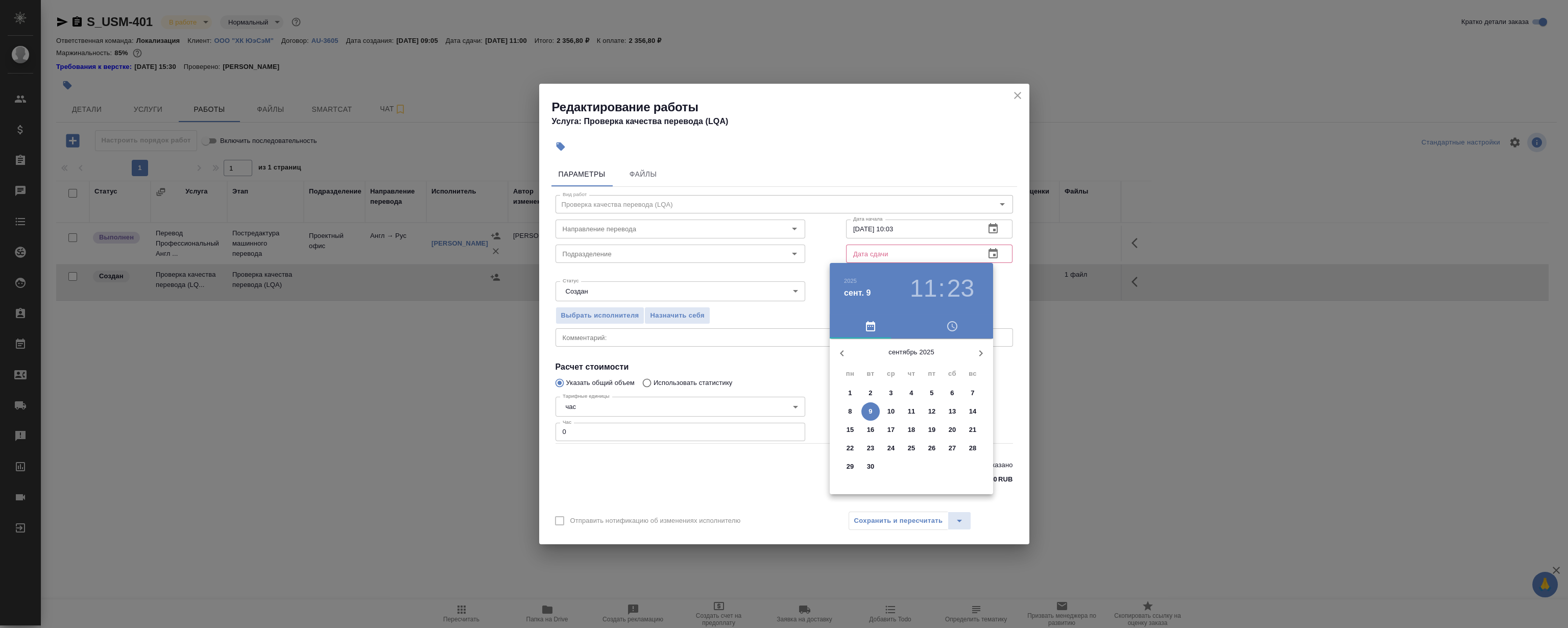
click at [867, 417] on button "9" at bounding box center [870, 412] width 18 height 18
type input "[DATE] 11:23"
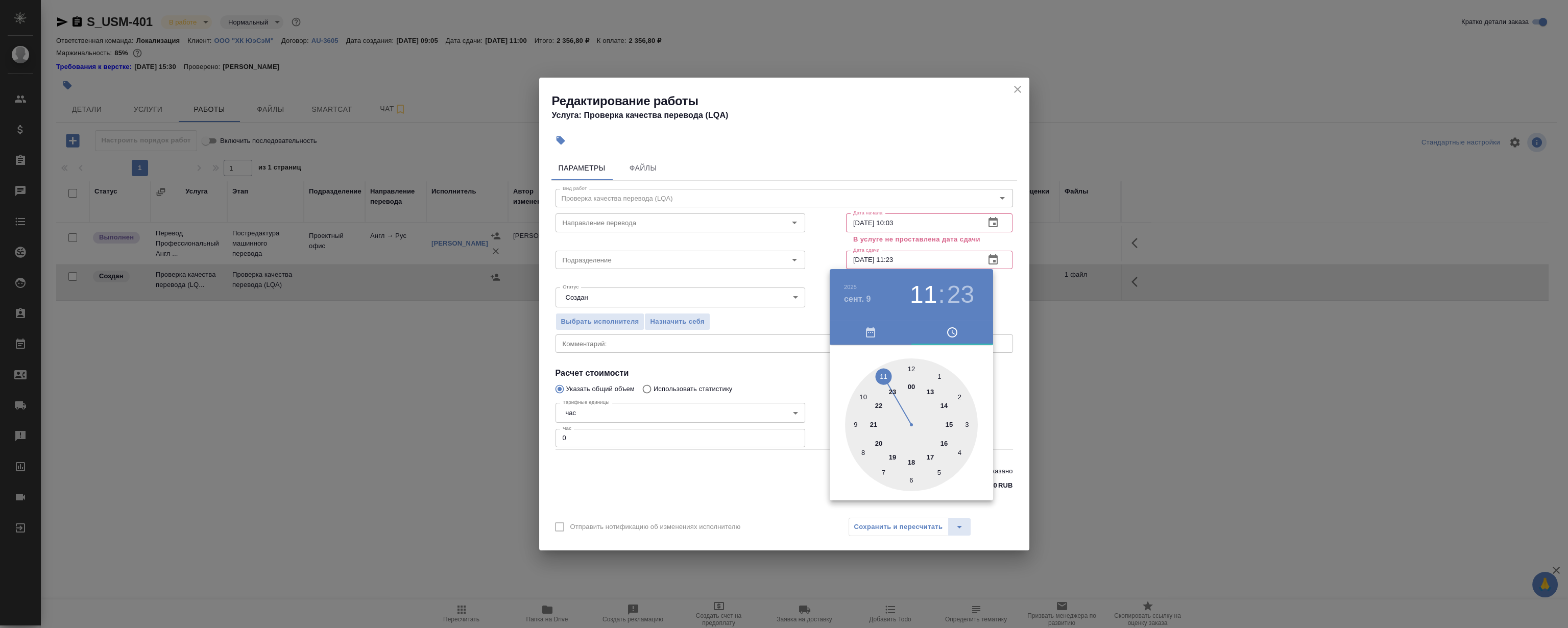
click at [1016, 115] on div at bounding box center [784, 314] width 1568 height 628
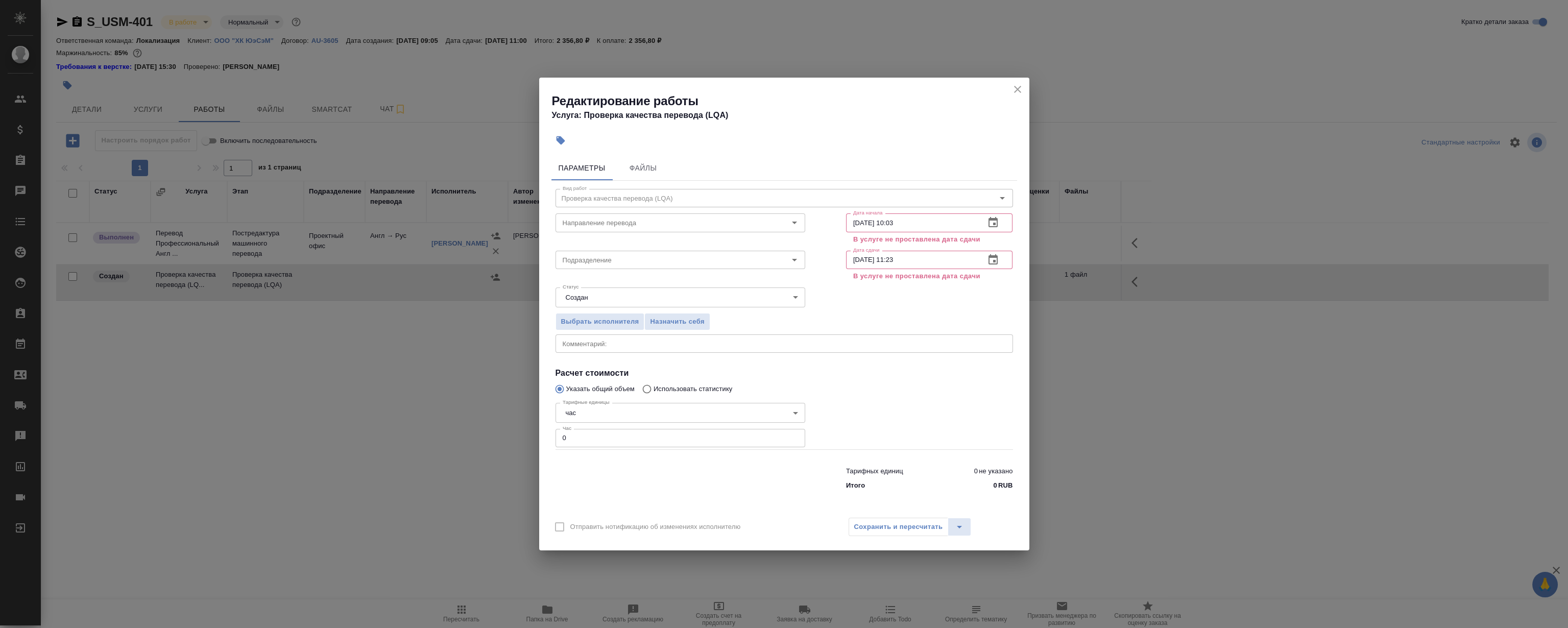
click at [1018, 91] on div "[DATE] 11 : 23 00 1 2 3 4 5 6 7 8 9 10 11 12 13 14 15 16 17 18 19 20 21 22 23" at bounding box center [784, 314] width 1568 height 628
click at [1020, 85] on icon "close" at bounding box center [1018, 89] width 13 height 13
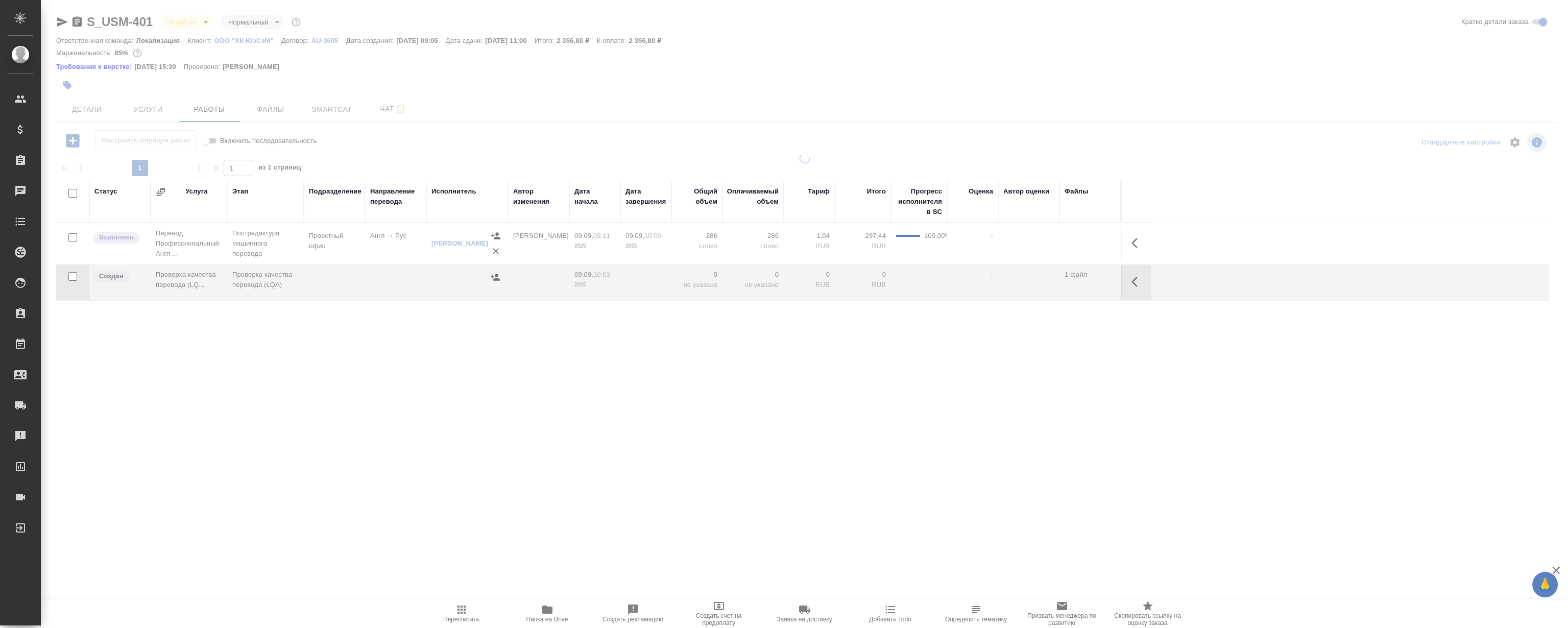
type input "distributed"
